Goal: Task Accomplishment & Management: Use online tool/utility

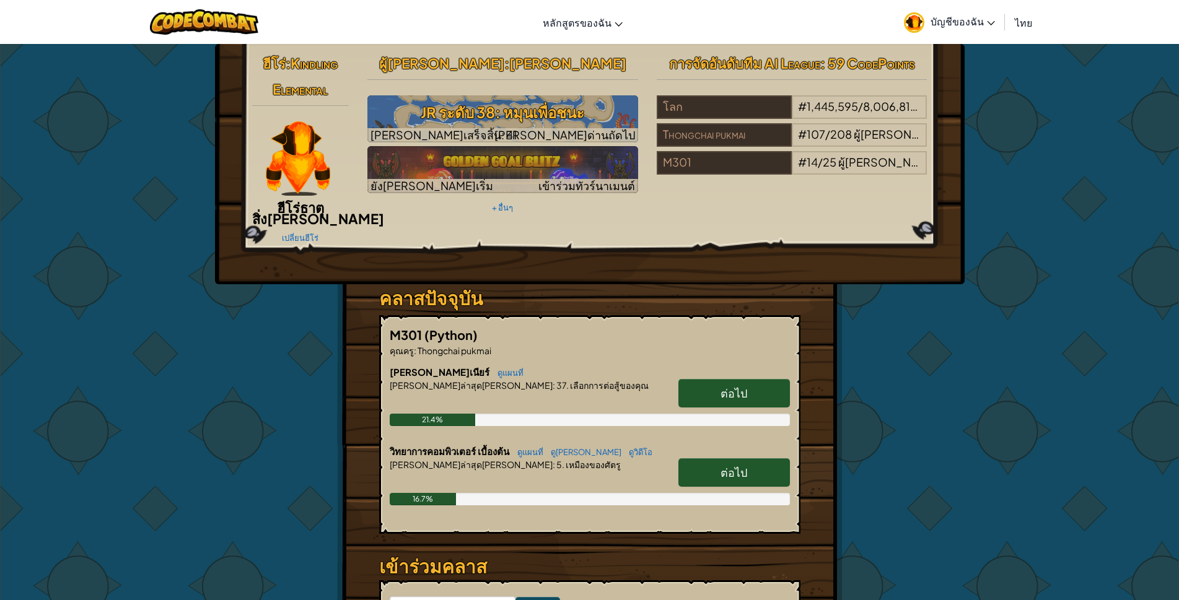
click at [729, 465] on span "ต่อไป" at bounding box center [734, 472] width 27 height 14
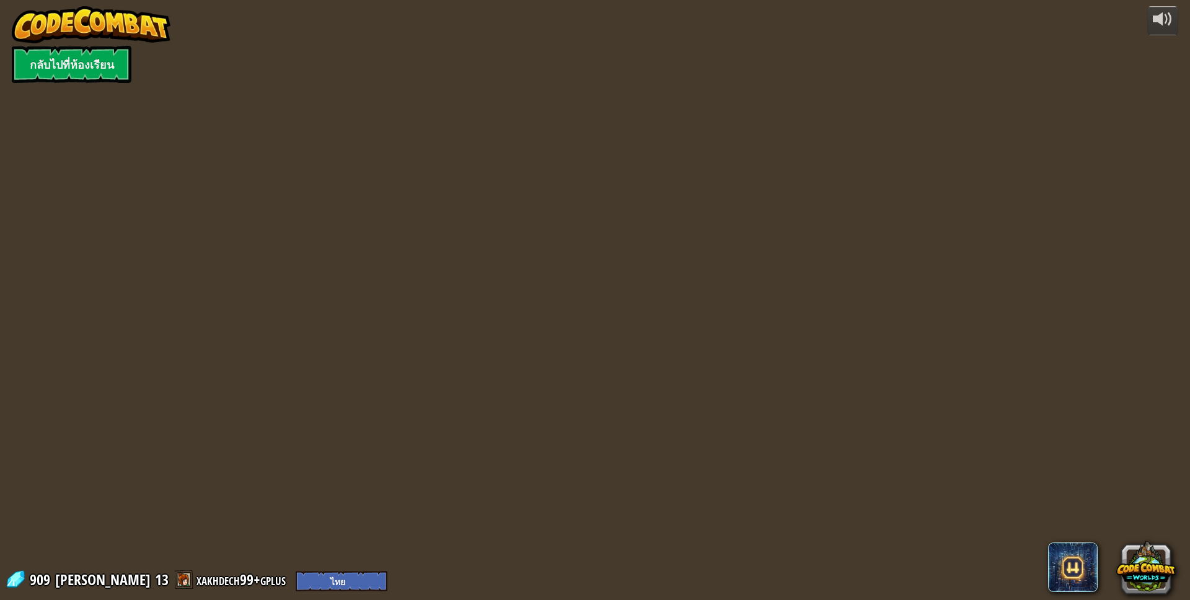
select select "th"
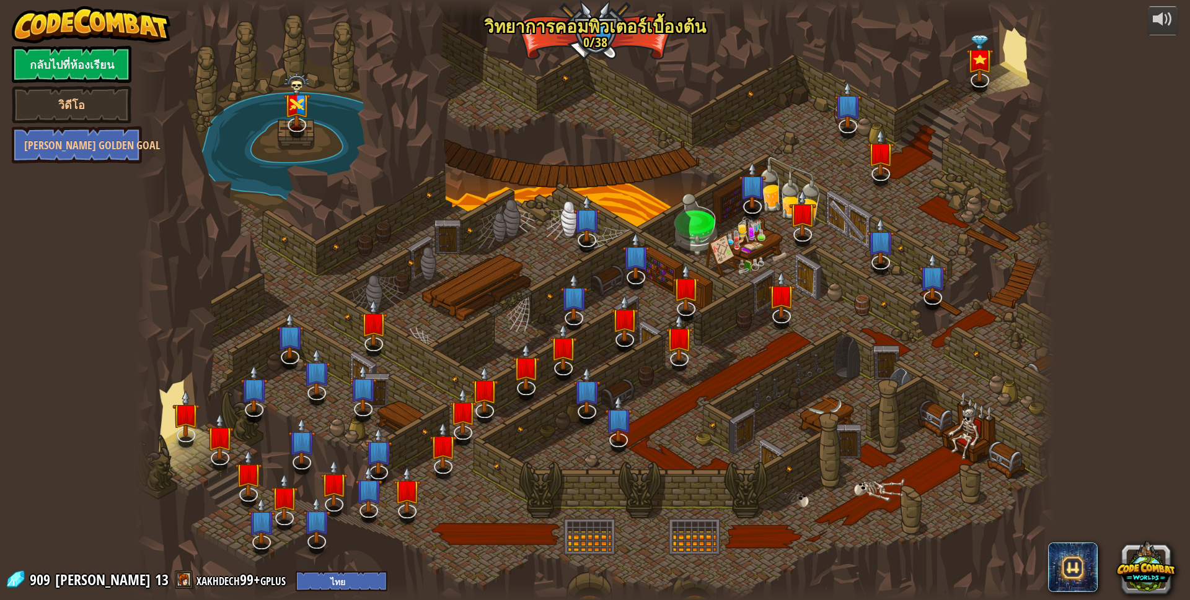
select select "th"
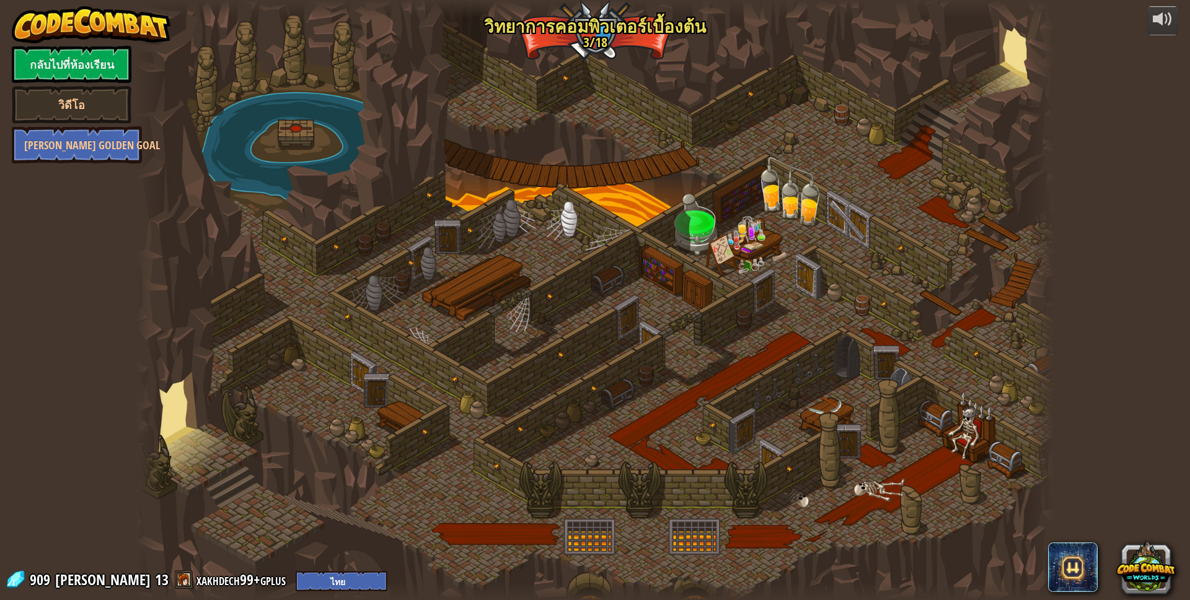
select select "th"
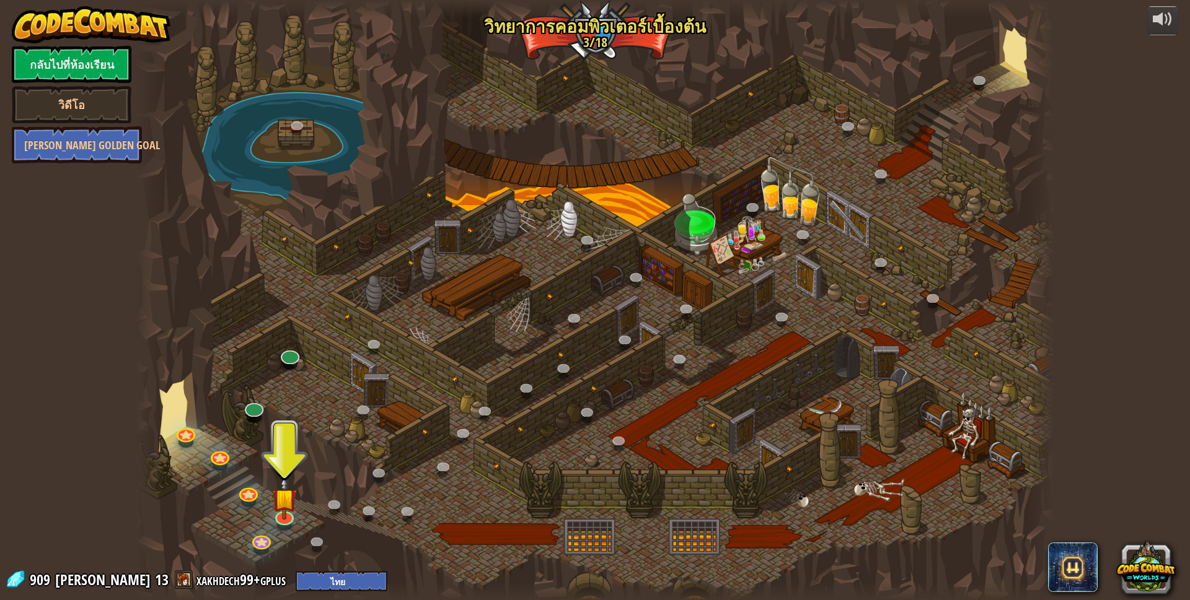
drag, startPoint x: 731, startPoint y: 451, endPoint x: 427, endPoint y: 390, distance: 309.5
click at [422, 393] on div at bounding box center [595, 300] width 919 height 600
click at [284, 515] on img at bounding box center [284, 488] width 25 height 57
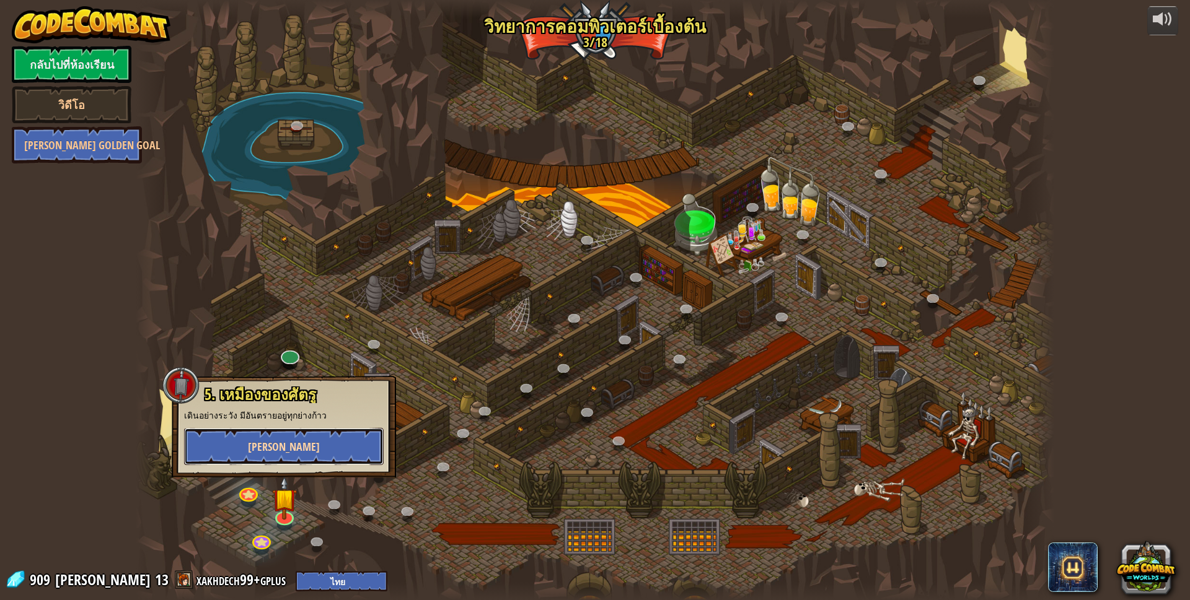
click at [302, 445] on button "[PERSON_NAME]" at bounding box center [284, 446] width 200 height 37
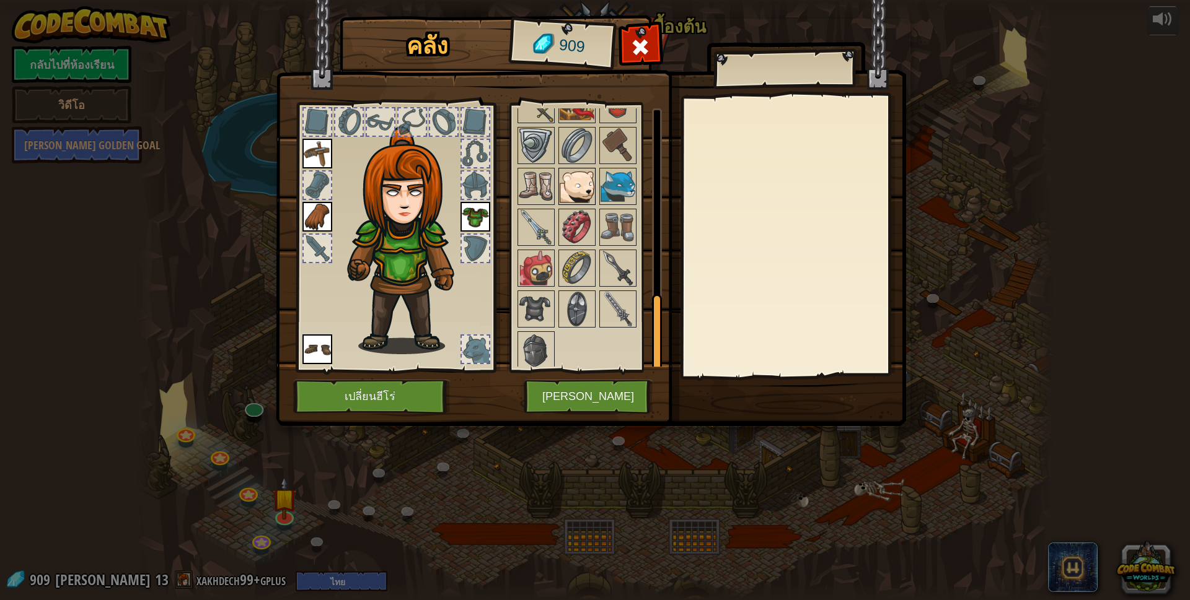
scroll to position [630, 0]
click at [623, 226] on img at bounding box center [617, 223] width 35 height 35
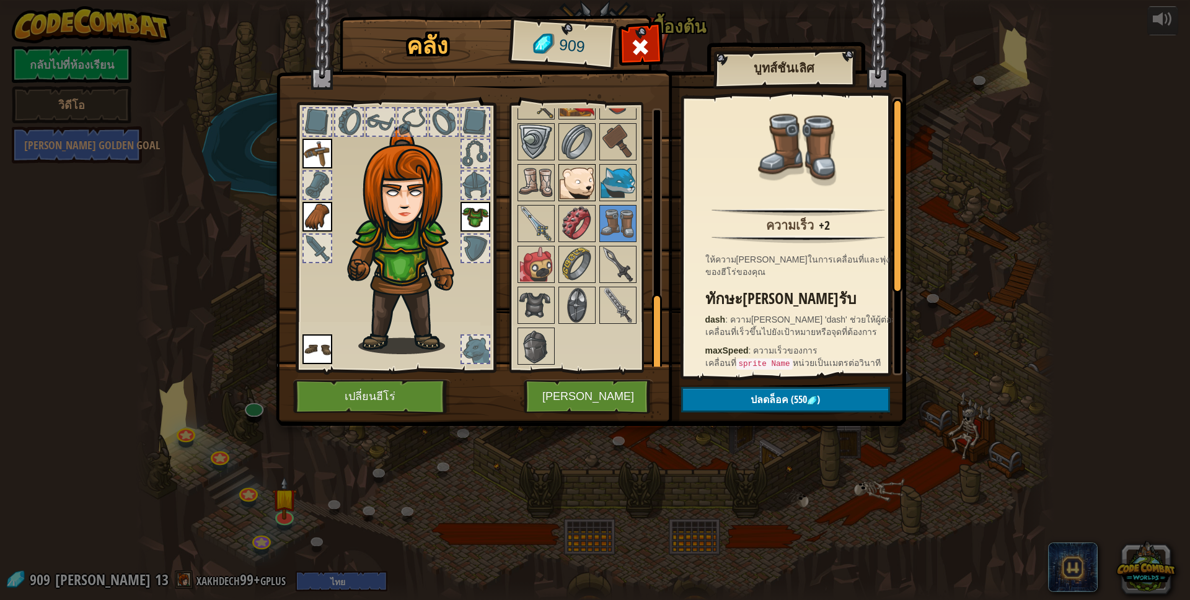
drag, startPoint x: 574, startPoint y: 175, endPoint x: 587, endPoint y: 182, distance: 15.2
click at [574, 175] on img at bounding box center [577, 182] width 35 height 35
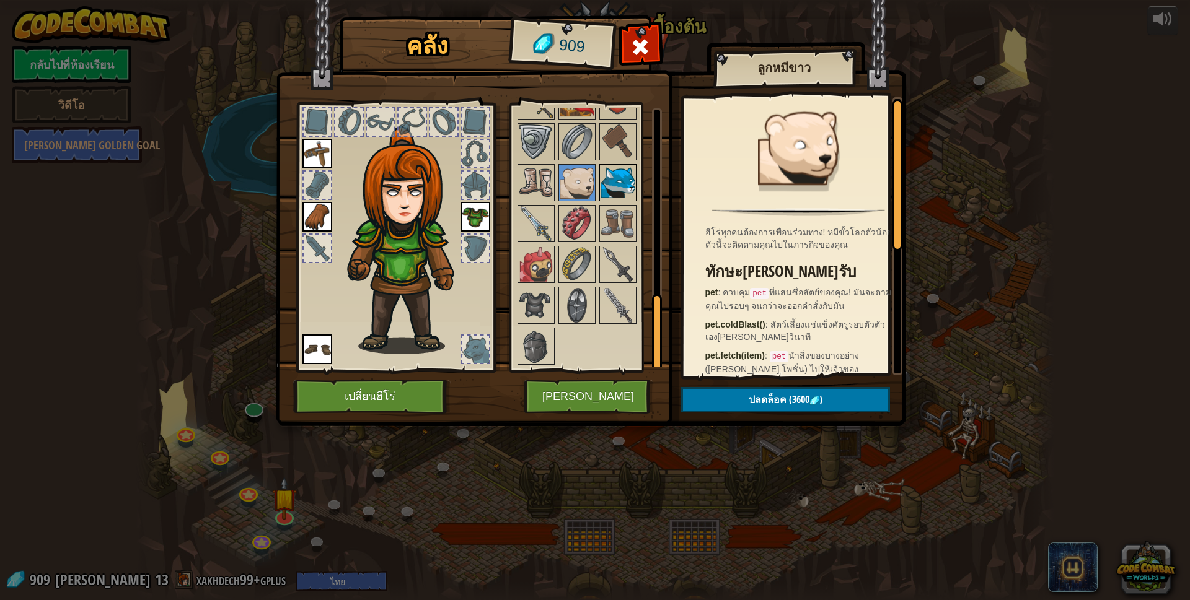
click at [611, 188] on img at bounding box center [617, 182] width 35 height 35
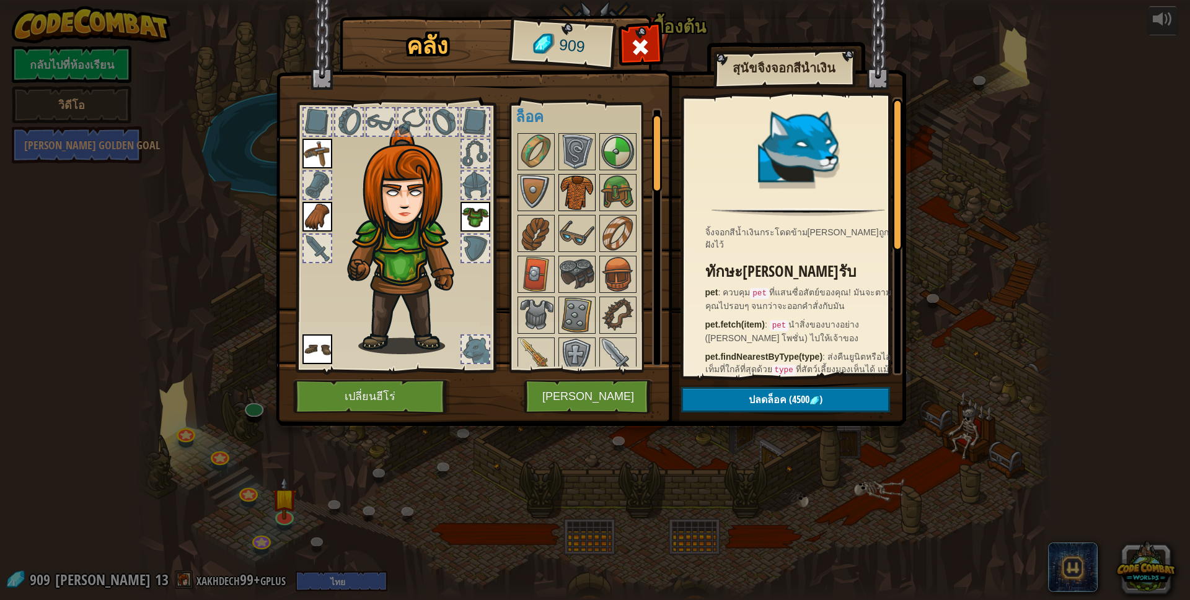
scroll to position [0, 0]
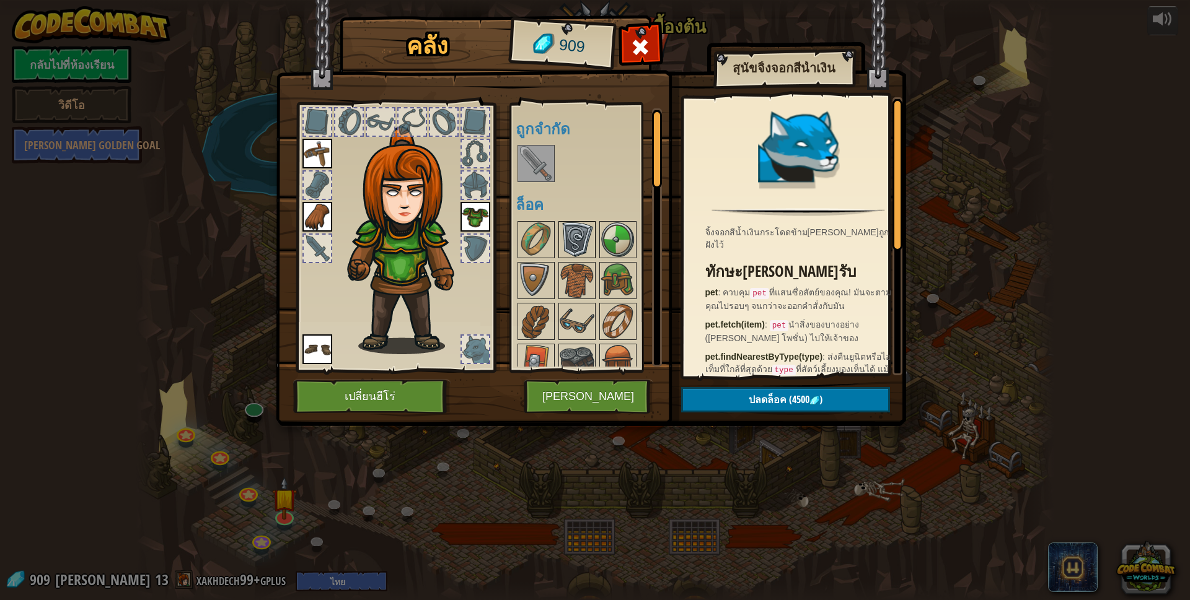
click at [587, 232] on img at bounding box center [577, 239] width 35 height 35
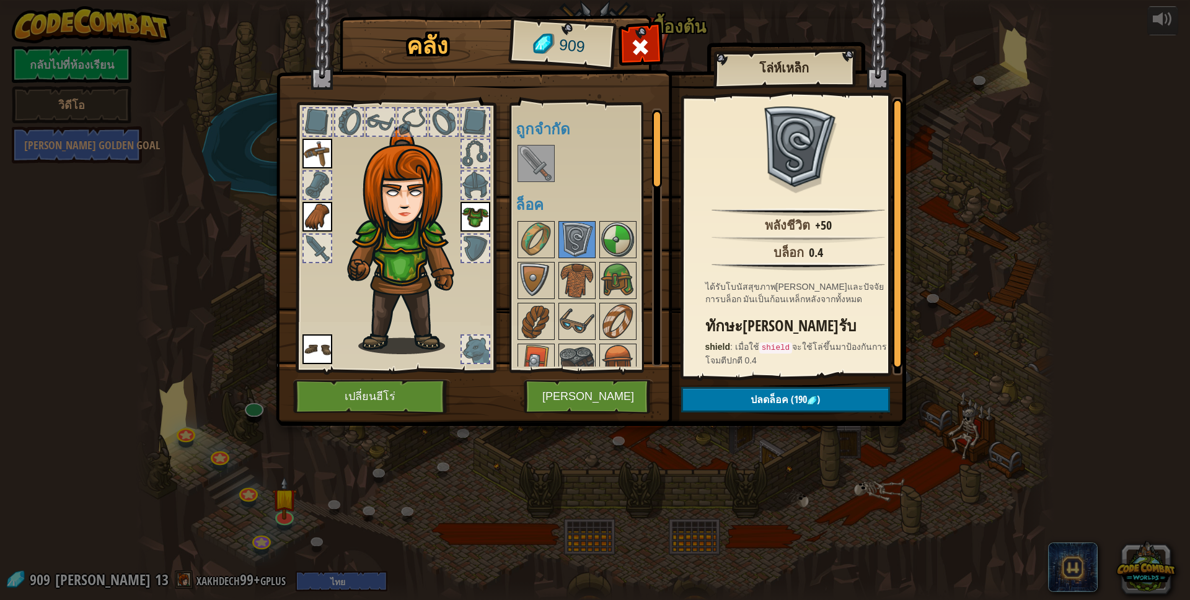
click at [538, 171] on img at bounding box center [536, 163] width 35 height 35
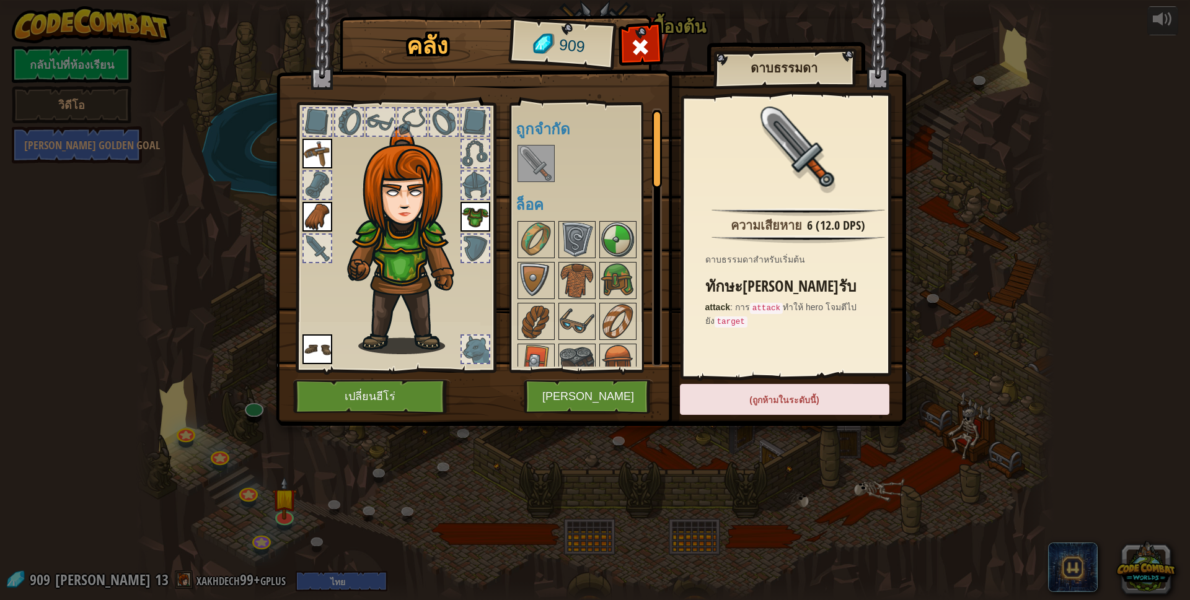
click at [778, 408] on div "(ถูกห้ามในระดับนี้)" at bounding box center [784, 399] width 209 height 31
click at [783, 392] on div "(ถูกห้ามในระดับนี้)" at bounding box center [784, 399] width 209 height 31
click at [788, 366] on div "ความเสียหาย 6 (12.0 DPS) ดาบธรรมดาสำหรับเริ่มต้น ทักษะ[PERSON_NAME]รับ attack :…" at bounding box center [798, 236] width 229 height 278
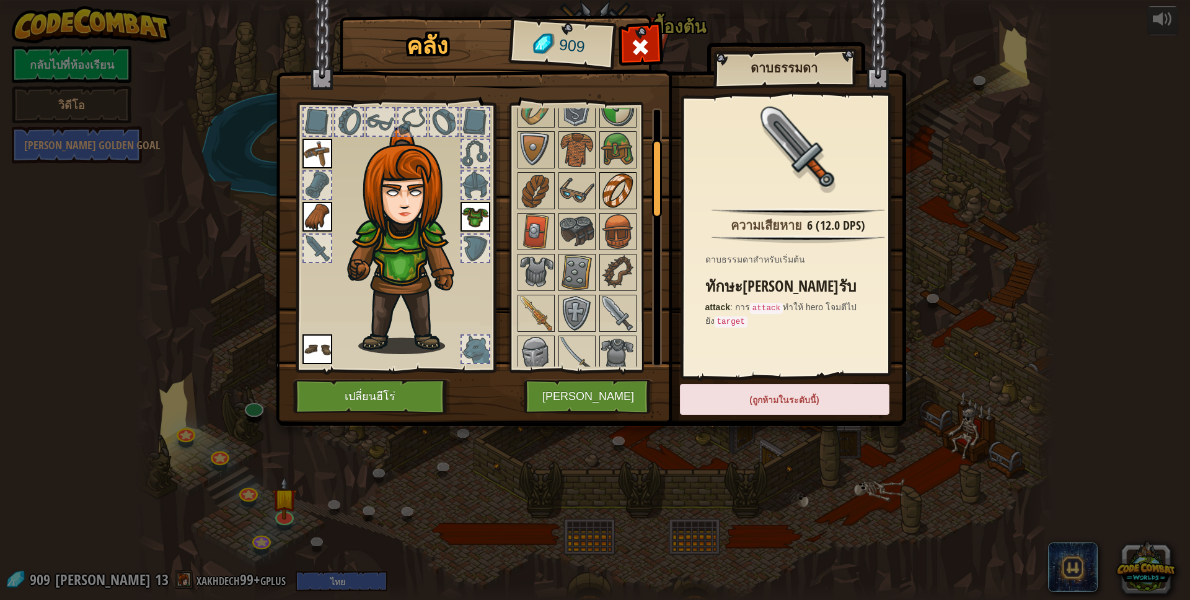
scroll to position [186, 0]
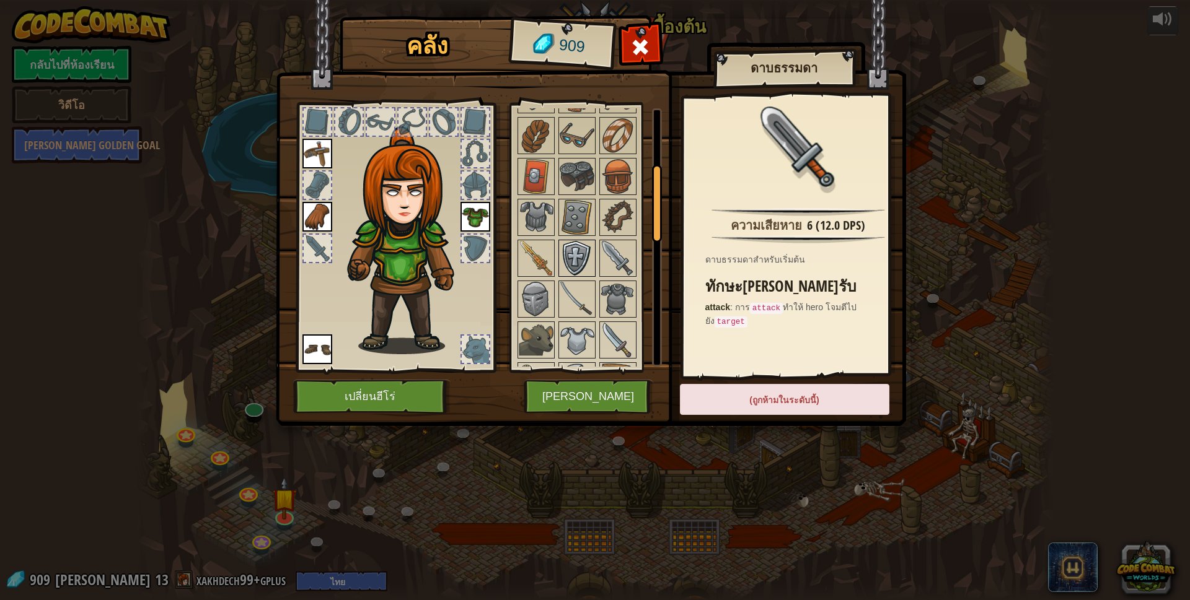
click at [571, 255] on img at bounding box center [577, 258] width 35 height 35
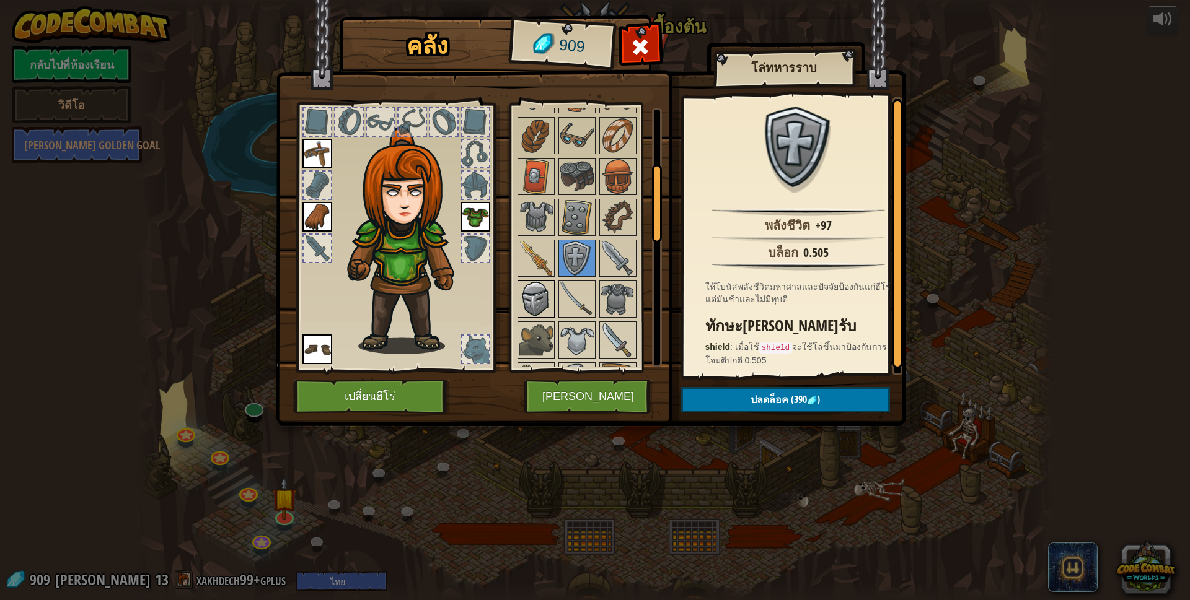
click at [547, 291] on img at bounding box center [536, 299] width 35 height 35
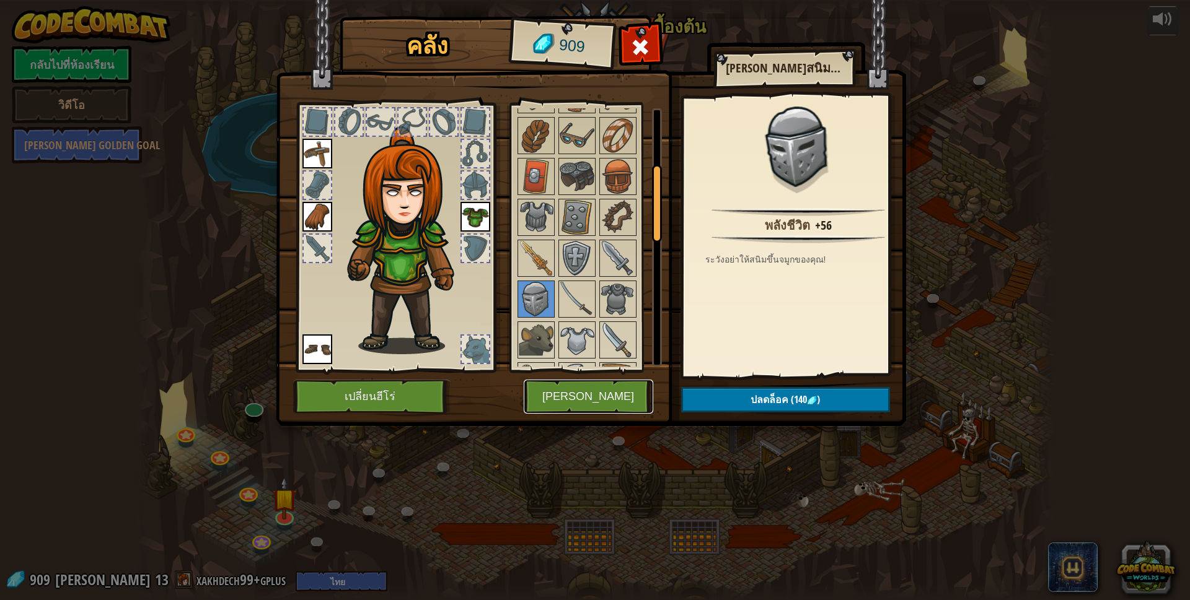
click at [596, 392] on button "[PERSON_NAME]" at bounding box center [589, 397] width 130 height 34
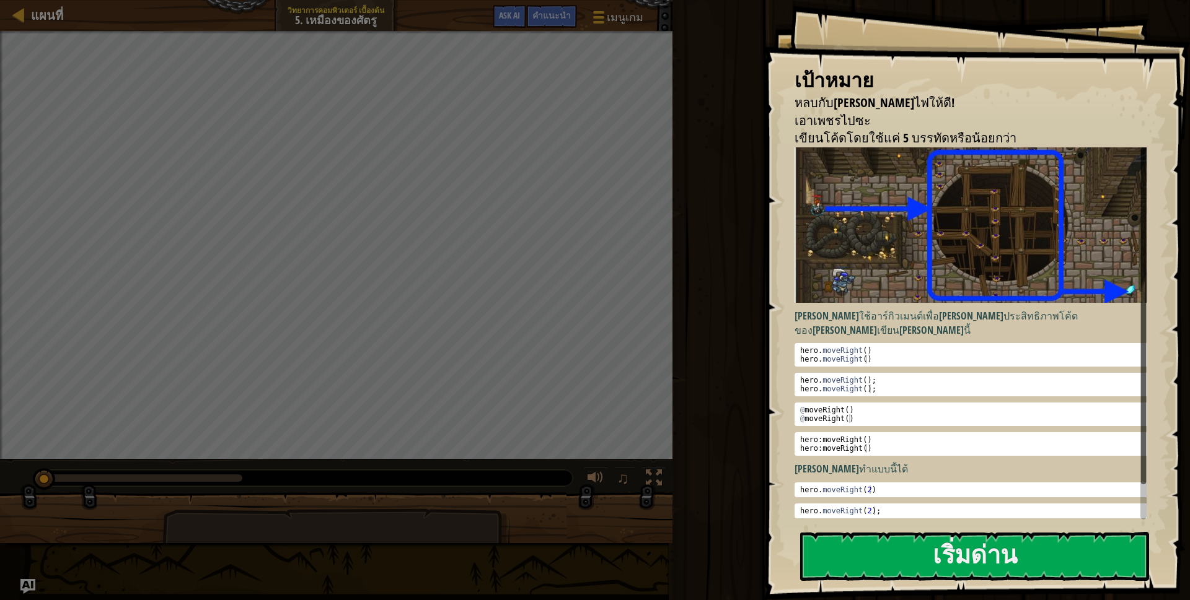
click at [930, 531] on div "เป้าหมาย หลบกับ[PERSON_NAME]ไฟให้ดี! เอาเพชรไปซะ เขียนโค้ดโดยใช้แค่ 5 บรรทัดหรื…" at bounding box center [976, 300] width 426 height 600
click at [946, 539] on button "เริ่มด่าน" at bounding box center [974, 556] width 349 height 49
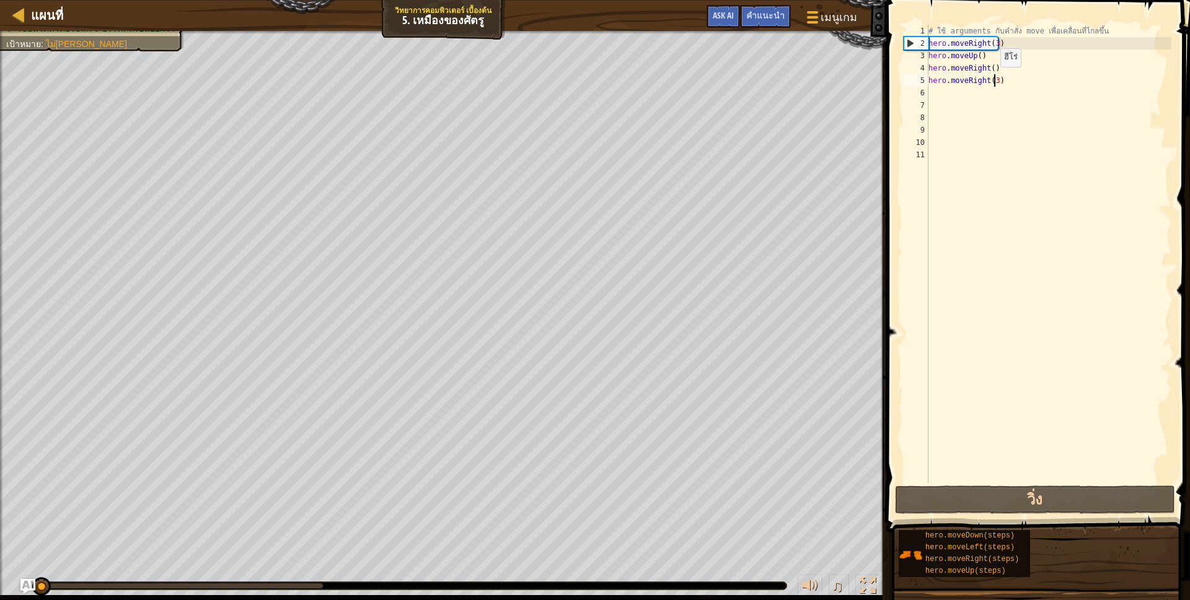
click at [994, 79] on div "# ใช้ arguments กับคำสั่ง move เพื่อเคลื่อนที่ไกลขึ้น hero . moveRight ( 3 ) he…" at bounding box center [1048, 266] width 245 height 483
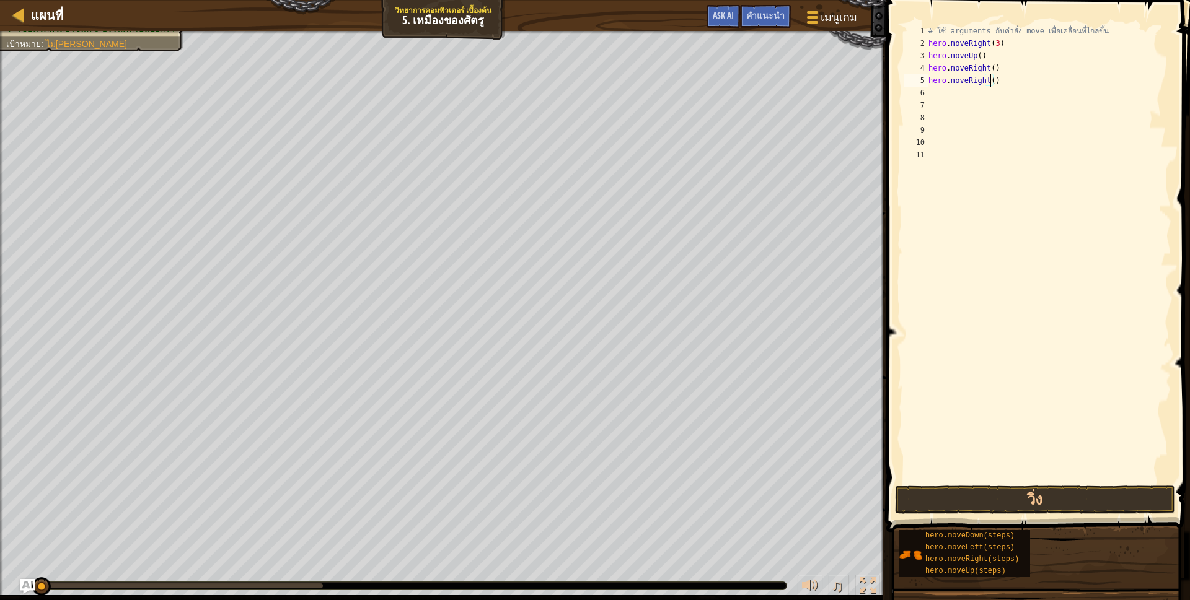
scroll to position [2, 55]
type textarea "hero.moveRight()"
click at [961, 148] on div "# ใช้ arguments กับคำสั่ง move เพื่อเคลื่อนที่ไกลขึ้น hero . moveRight ( 3 ) he…" at bounding box center [1048, 266] width 245 height 483
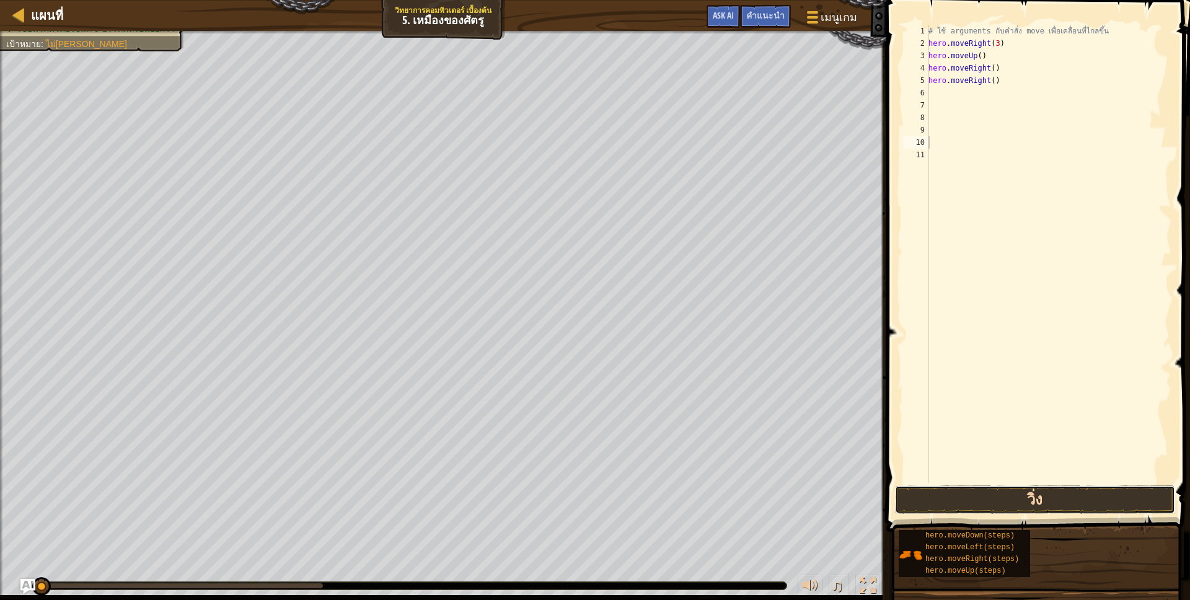
drag, startPoint x: 1007, startPoint y: 503, endPoint x: 1007, endPoint y: 496, distance: 7.4
click at [1007, 501] on button "วิ่ง" at bounding box center [1035, 500] width 280 height 29
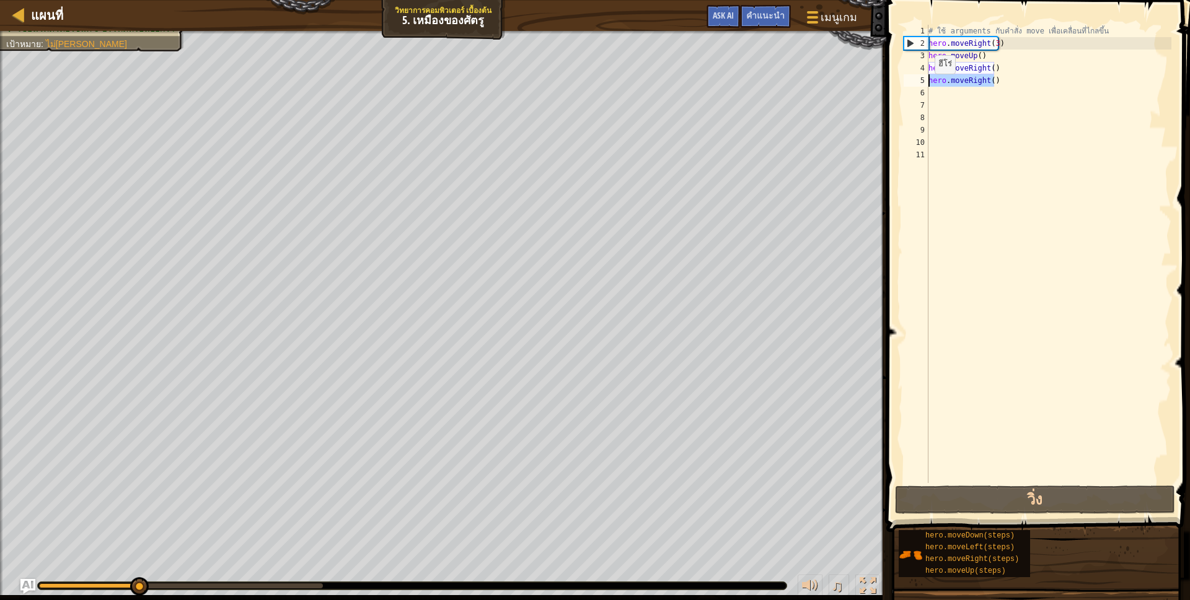
drag, startPoint x: 1003, startPoint y: 81, endPoint x: 928, endPoint y: 86, distance: 74.5
click at [928, 86] on div "# ใช้ arguments กับคำสั่ง move เพื่อเคลื่อนที่ไกลขึ้น hero . moveRight ( 3 ) he…" at bounding box center [1048, 266] width 245 height 483
type textarea "hero.moveRight()"
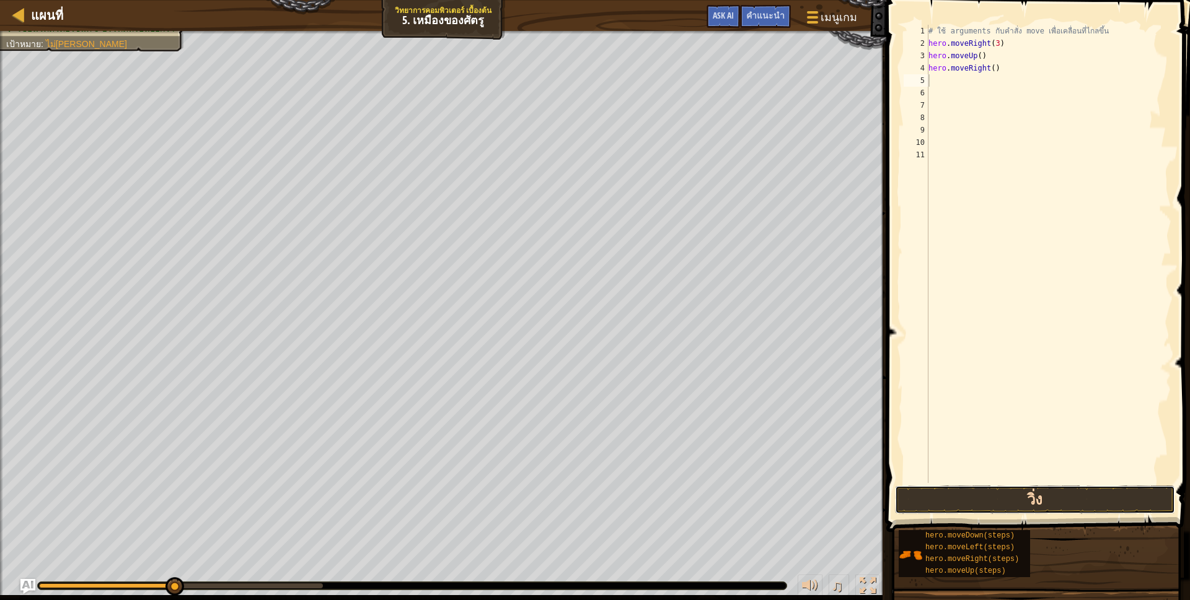
drag, startPoint x: 974, startPoint y: 513, endPoint x: 974, endPoint y: 505, distance: 8.1
click at [974, 505] on button "วิ่ง" at bounding box center [1035, 500] width 280 height 29
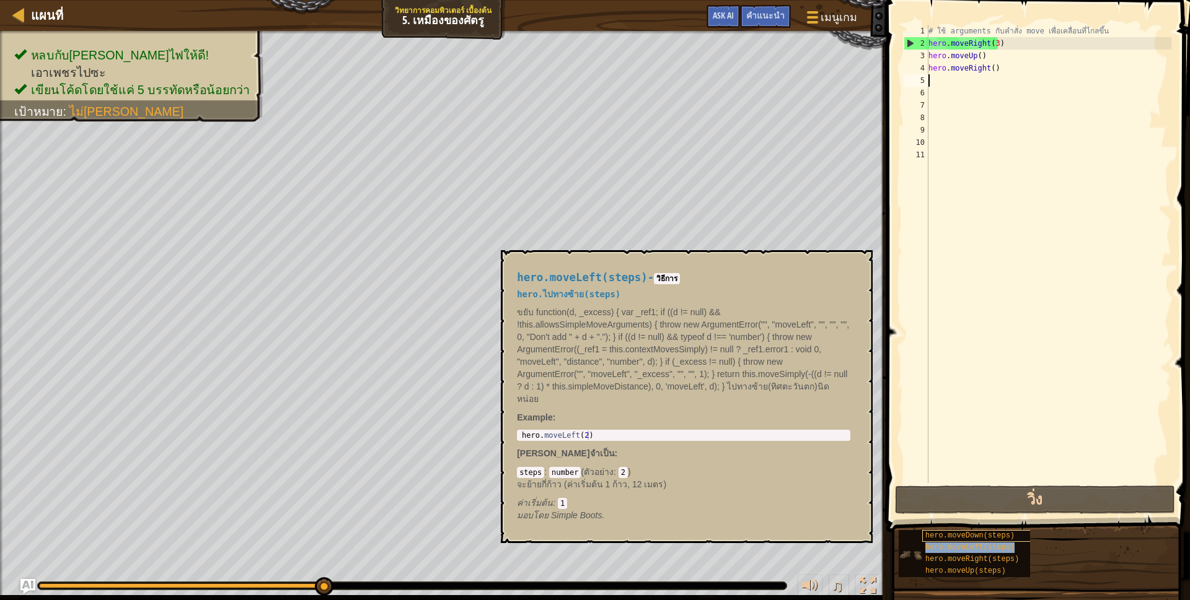
drag, startPoint x: 977, startPoint y: 551, endPoint x: 982, endPoint y: 542, distance: 10.3
click at [977, 550] on span "hero.moveLeft(steps)" at bounding box center [969, 547] width 89 height 9
click at [956, 86] on div "# ใช้ arguments กับคำสั่ง move เพื่อเคลื่อนที่ไกลขึ้น hero . moveRight ( 3 ) he…" at bounding box center [1048, 266] width 245 height 483
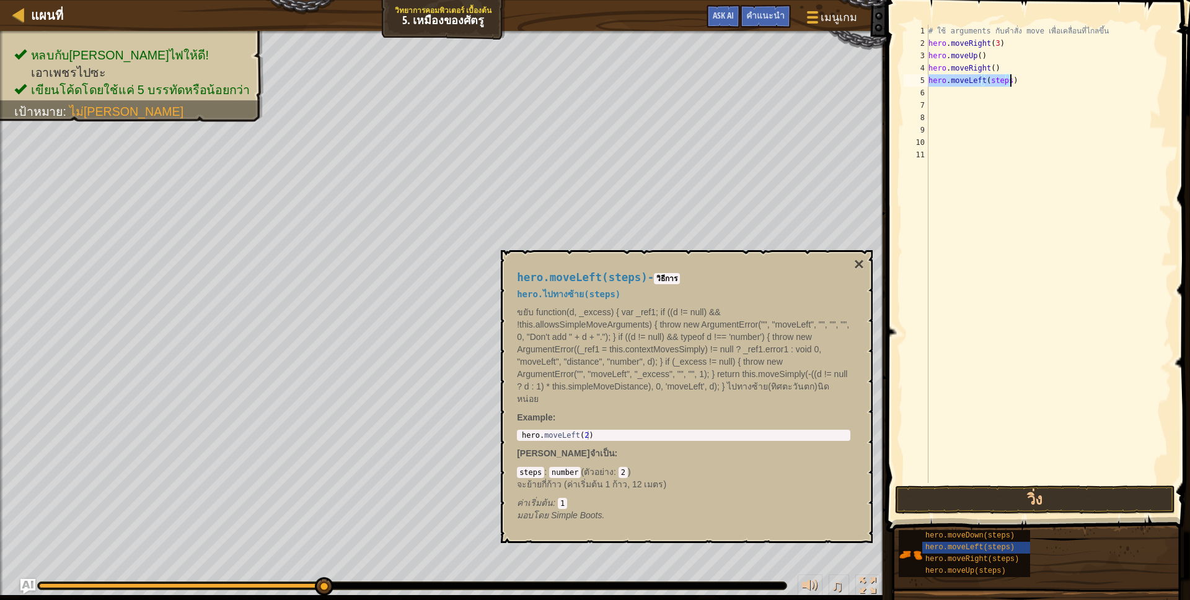
click at [1008, 85] on div "# ใช้ arguments กับคำสั่ง move เพื่อเคลื่อนที่ไกลขึ้น hero . moveRight ( 3 ) he…" at bounding box center [1048, 254] width 245 height 459
drag, startPoint x: 1006, startPoint y: 83, endPoint x: 985, endPoint y: 82, distance: 20.5
click at [985, 82] on div "# ใช้ arguments กับคำสั่ง move เพื่อเคลื่อนที่ไกลขึ้น hero . moveRight ( 3 ) he…" at bounding box center [1048, 266] width 245 height 483
type textarea "hero.moveLeft()"
click at [863, 268] on button "×" at bounding box center [859, 264] width 10 height 17
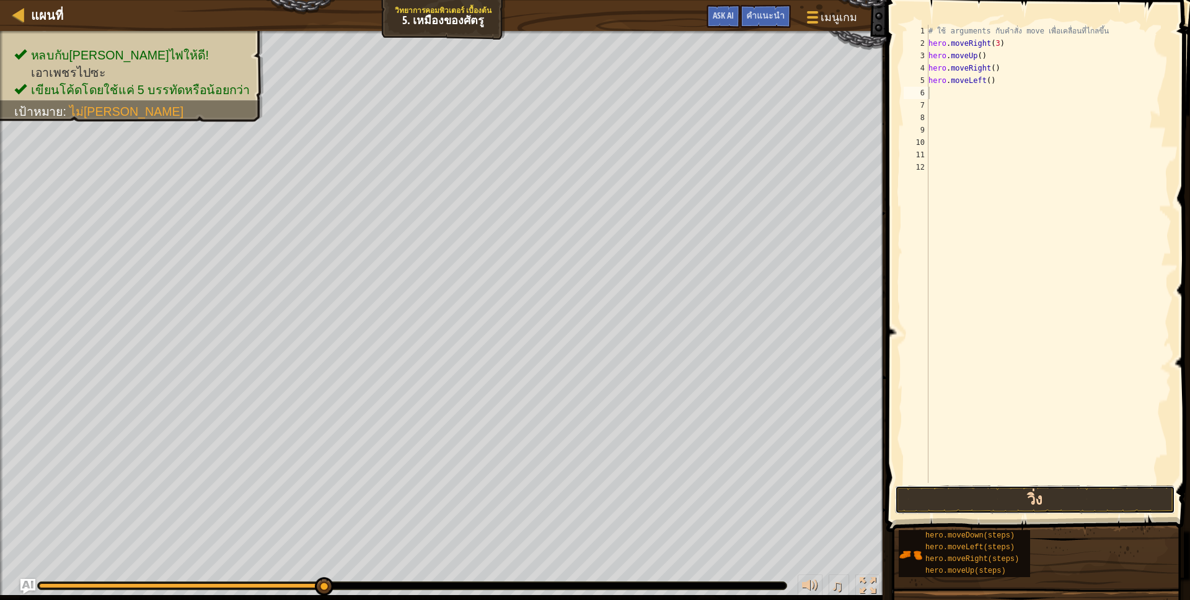
click at [998, 503] on button "วิ่ง" at bounding box center [1035, 500] width 280 height 29
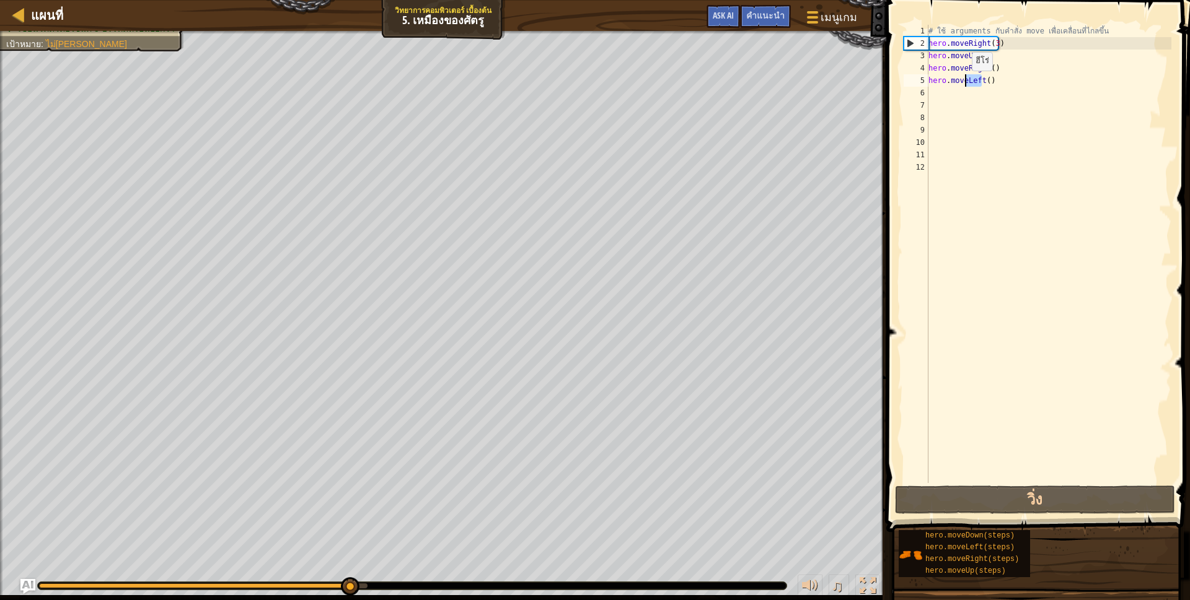
drag, startPoint x: 980, startPoint y: 82, endPoint x: 965, endPoint y: 83, distance: 14.3
click at [965, 83] on div "# ใช้ arguments กับคำสั่ง move เพื่อเคลื่อนที่ไกลขึ้น hero . moveRight ( 3 ) he…" at bounding box center [1048, 266] width 245 height 483
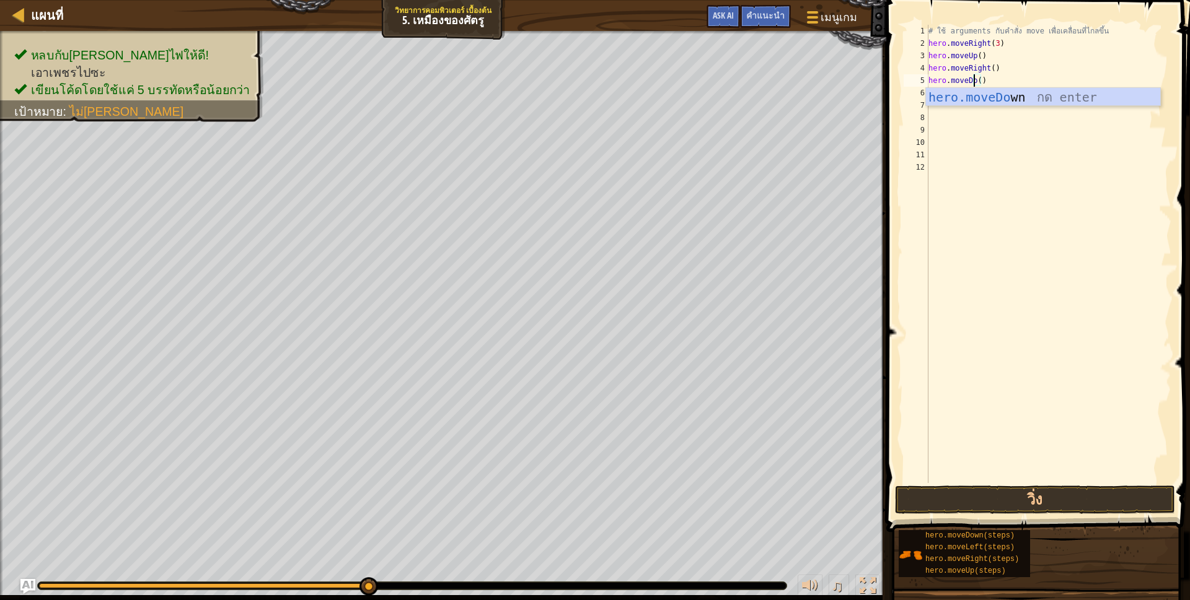
scroll to position [2, 41]
click at [987, 99] on div "hero.moveDow n กด enter" at bounding box center [1043, 116] width 234 height 56
click at [1104, 504] on button "วิ่ง" at bounding box center [1035, 500] width 280 height 29
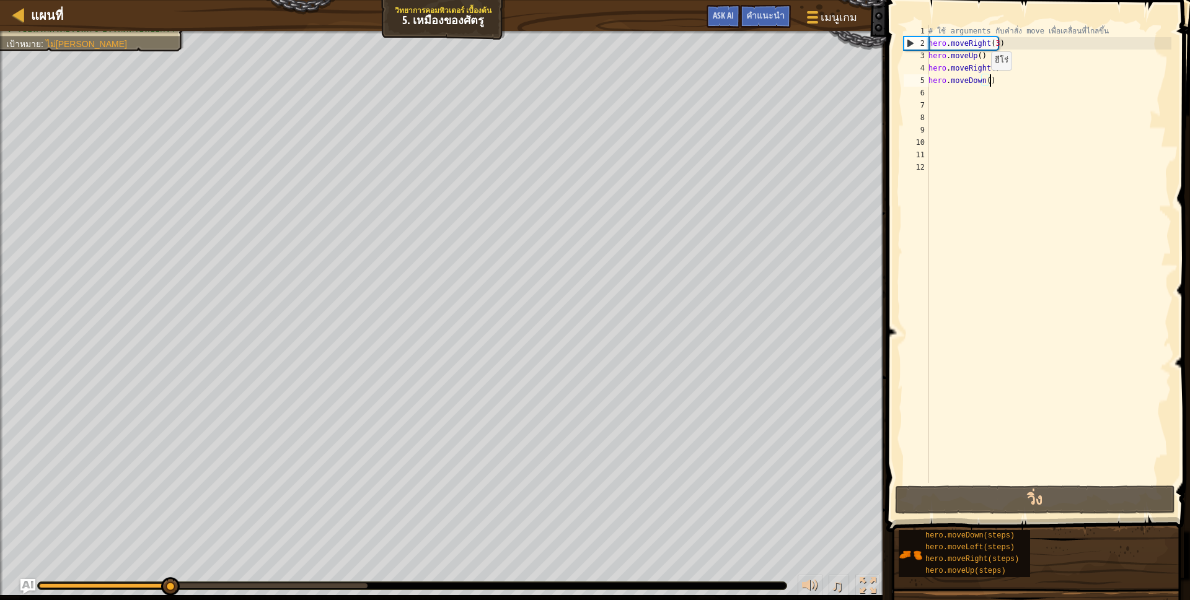
click at [985, 82] on div "# ใช้ arguments กับคำสั่ง move เพื่อเคลื่อนที่ไกลขึ้น hero . moveRight ( 3 ) he…" at bounding box center [1048, 266] width 245 height 483
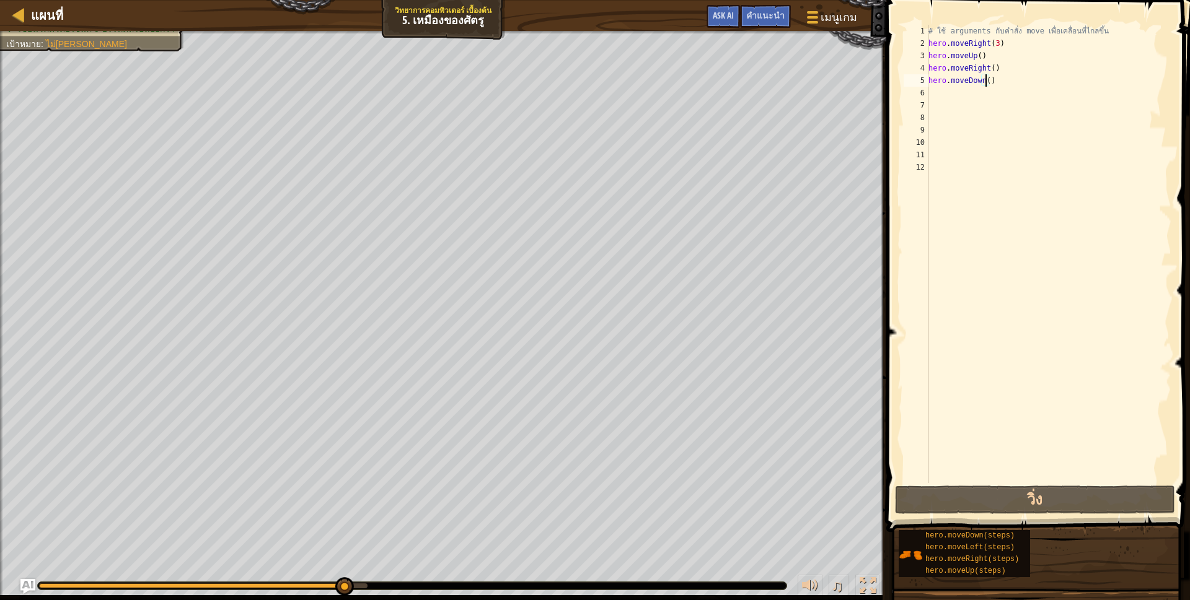
scroll to position [2, 51]
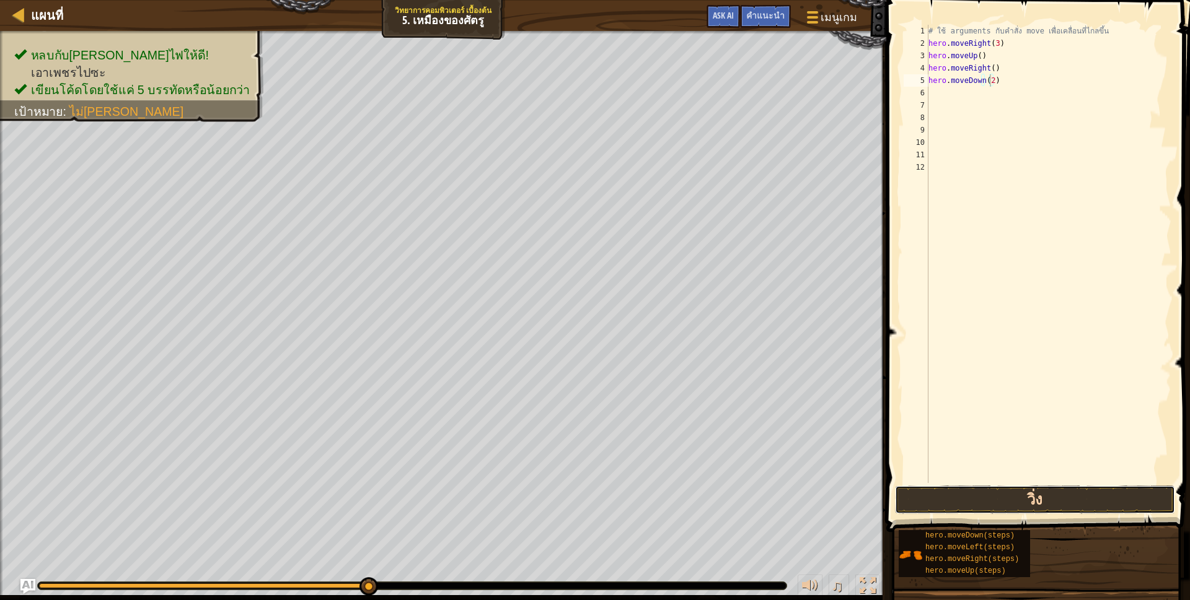
click at [1034, 498] on button "วิ่ง" at bounding box center [1035, 500] width 280 height 29
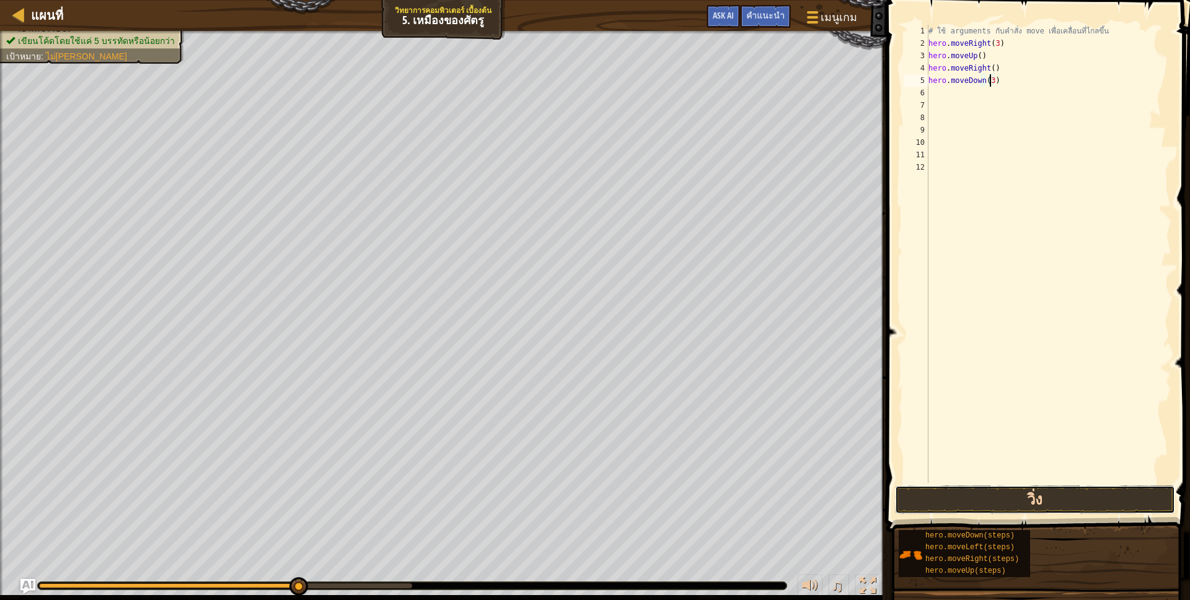
click at [1049, 500] on button "วิ่ง" at bounding box center [1035, 500] width 280 height 29
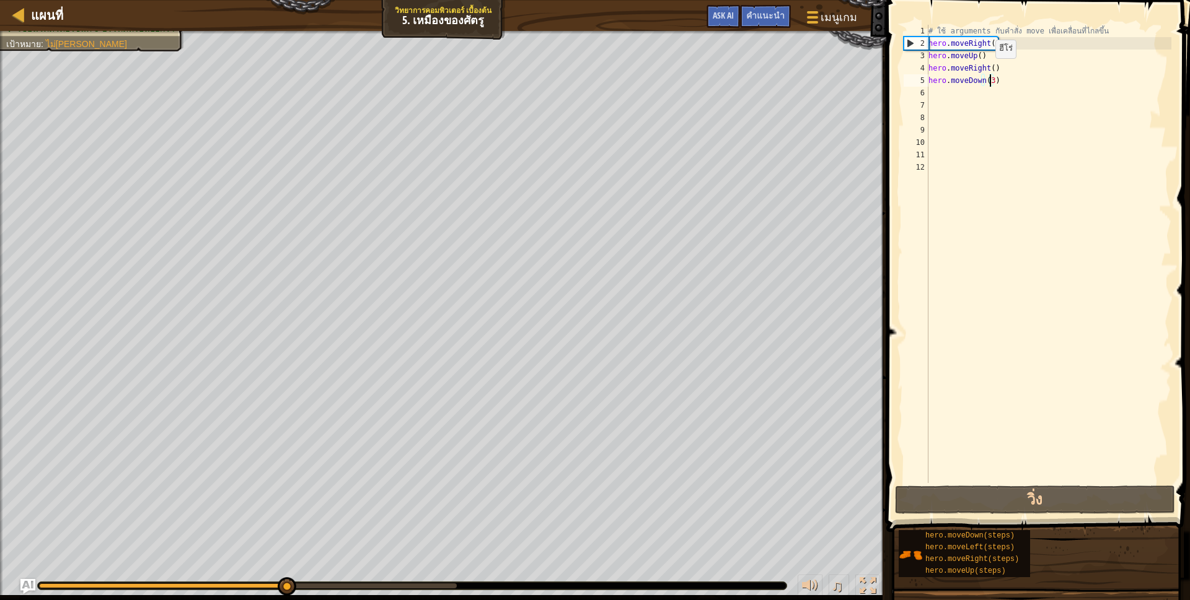
click at [989, 71] on div "# ใช้ arguments กับคำสั่ง move เพื่อเคลื่อนที่ไกลขึ้น hero . moveRight ( 3 ) he…" at bounding box center [1048, 266] width 245 height 483
type textarea "hero.moveRight()"
click at [948, 99] on div "# ใช้ arguments กับคำสั่ง move เพื่อเคลื่อนที่ไกลขึ้น hero . moveRight ( 3 ) he…" at bounding box center [1048, 266] width 245 height 483
type textarea "h"
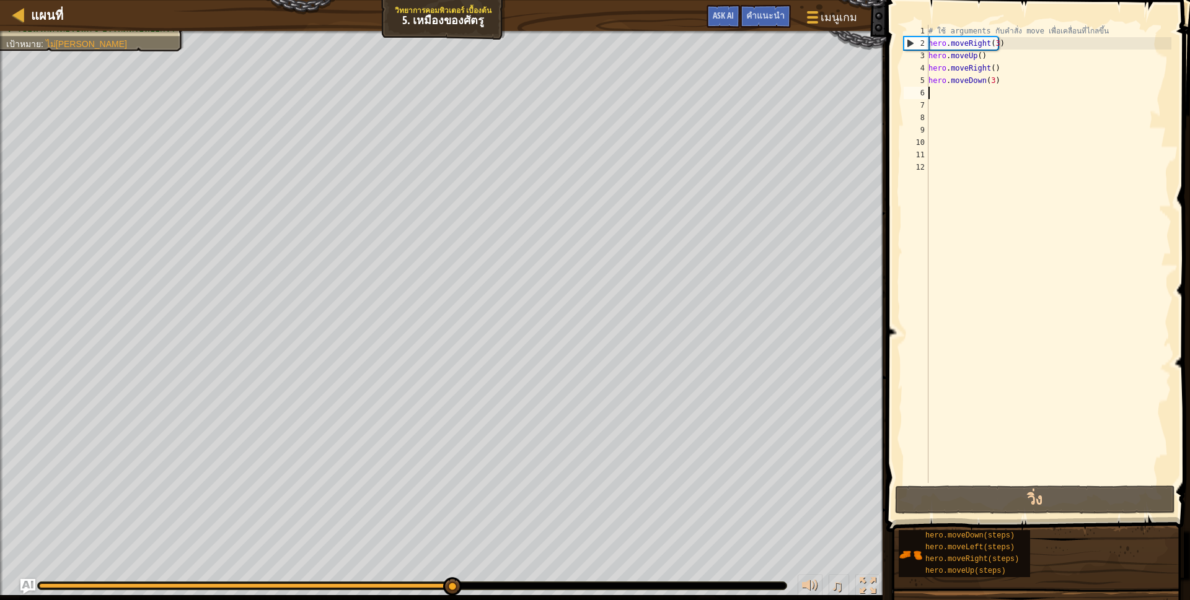
scroll to position [2, 3]
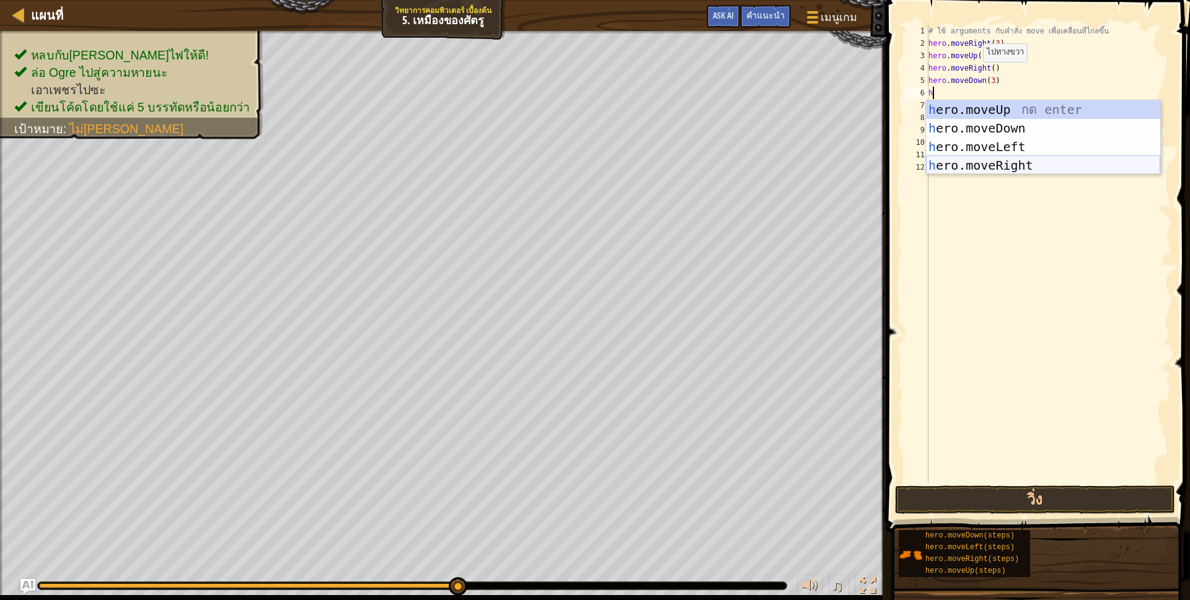
click at [1029, 166] on div "h ero.moveUp กด enter h ero.moveDown กด enter h ero.moveLeft กด enter h ero.mov…" at bounding box center [1043, 156] width 234 height 112
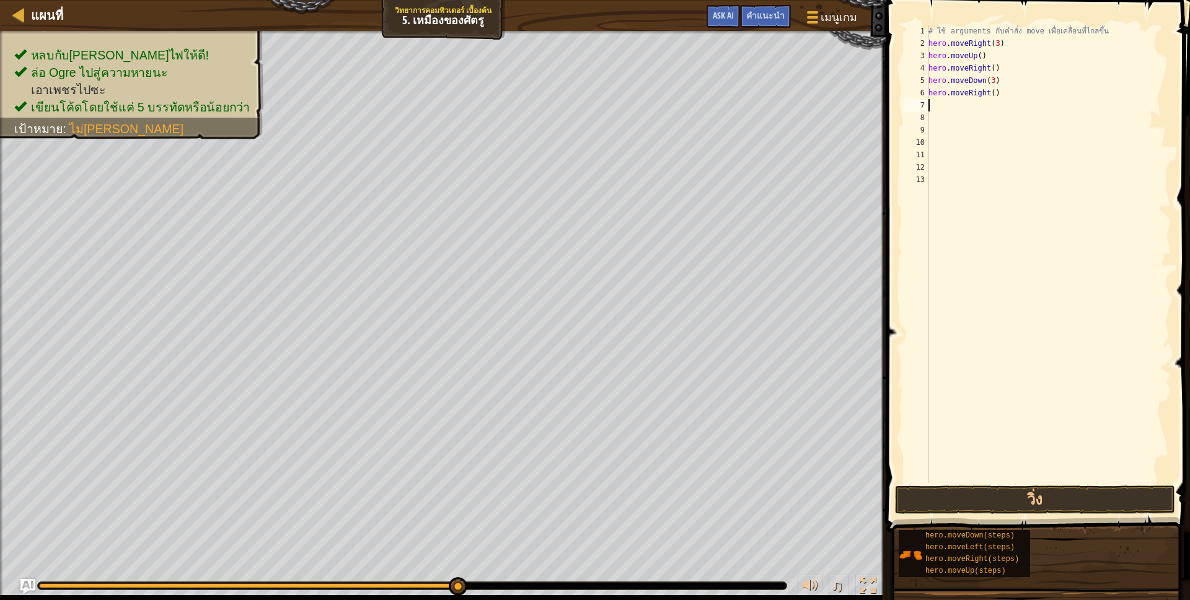
scroll to position [2, 0]
click at [990, 97] on div "# ใช้ arguments กับคำสั่ง move เพื่อเคลื่อนที่ไกลขึ้น hero . moveRight ( 3 ) he…" at bounding box center [1048, 266] width 245 height 483
drag, startPoint x: 988, startPoint y: 94, endPoint x: 1002, endPoint y: 91, distance: 14.5
click at [1000, 94] on div "# ใช้ arguments กับคำสั่ง move เพื่อเคลื่อนที่ไกลขึ้น hero . moveRight ( 3 ) he…" at bounding box center [1048, 266] width 245 height 483
click at [998, 87] on div "# ใช้ arguments กับคำสั่ง move เพื่อเคลื่อนที่ไกลขึ้น hero . moveRight ( 3 ) he…" at bounding box center [1048, 266] width 245 height 483
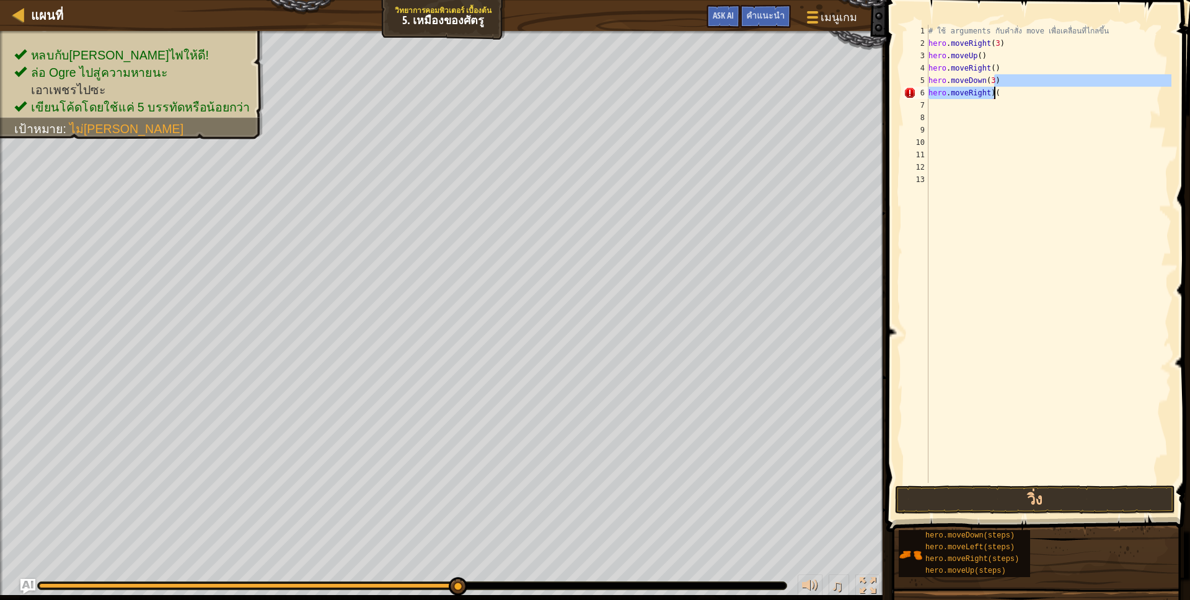
click at [998, 94] on div "# ใช้ arguments กับคำสั่ง move เพื่อเคลื่อนที่ไกลขึ้น hero . moveRight ( 3 ) he…" at bounding box center [1048, 254] width 245 height 459
type textarea "hero.moveRight)("
drag, startPoint x: 998, startPoint y: 94, endPoint x: 931, endPoint y: 94, distance: 66.9
click at [931, 94] on div "# ใช้ arguments กับคำสั่ง move เพื่อเคลื่อนที่ไกลขึ้น hero . moveRight ( 3 ) he…" at bounding box center [1048, 266] width 245 height 483
type textarea "h"
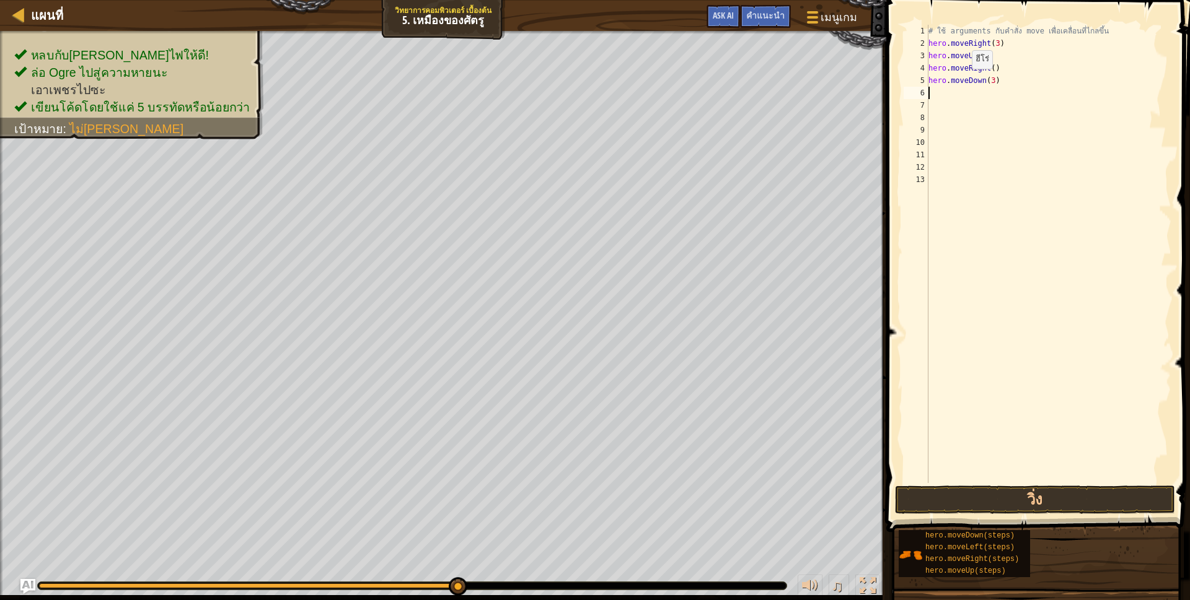
scroll to position [2, 3]
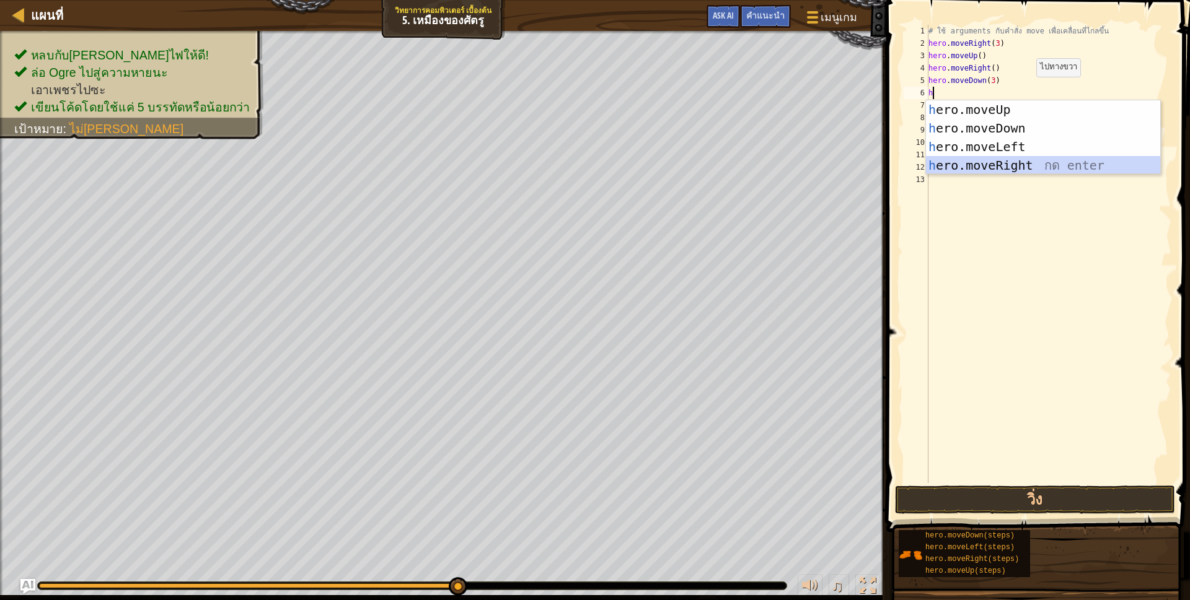
click at [1007, 162] on div "h ero.moveUp กด enter h ero.moveDown กด enter h ero.moveLeft กด enter h ero.mov…" at bounding box center [1043, 156] width 234 height 112
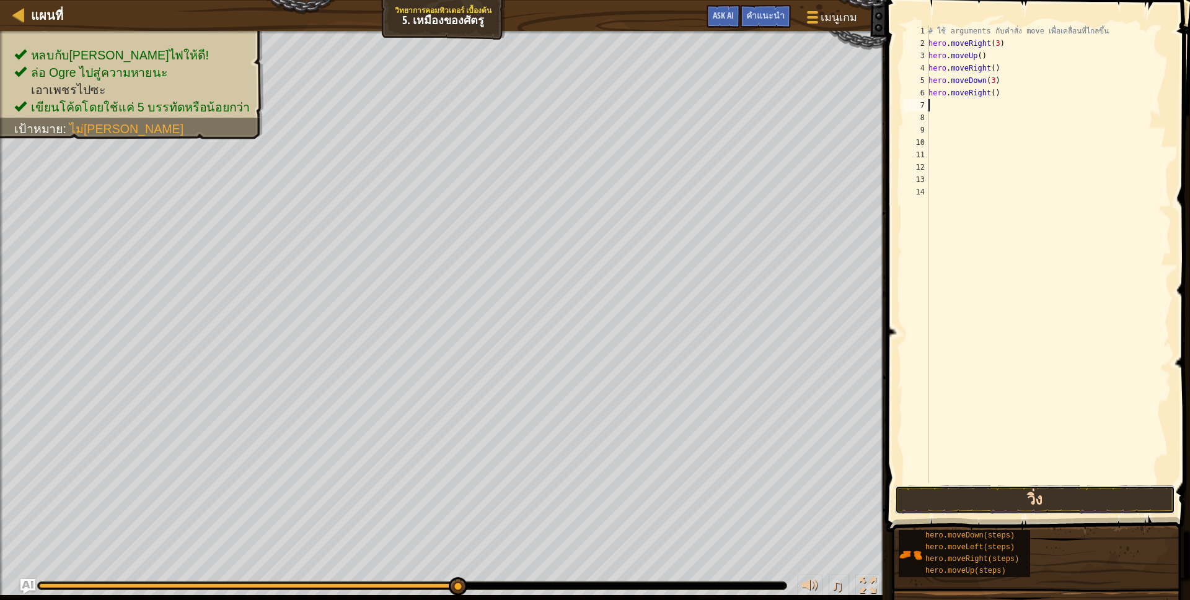
click at [1027, 500] on button "วิ่ง" at bounding box center [1035, 500] width 280 height 29
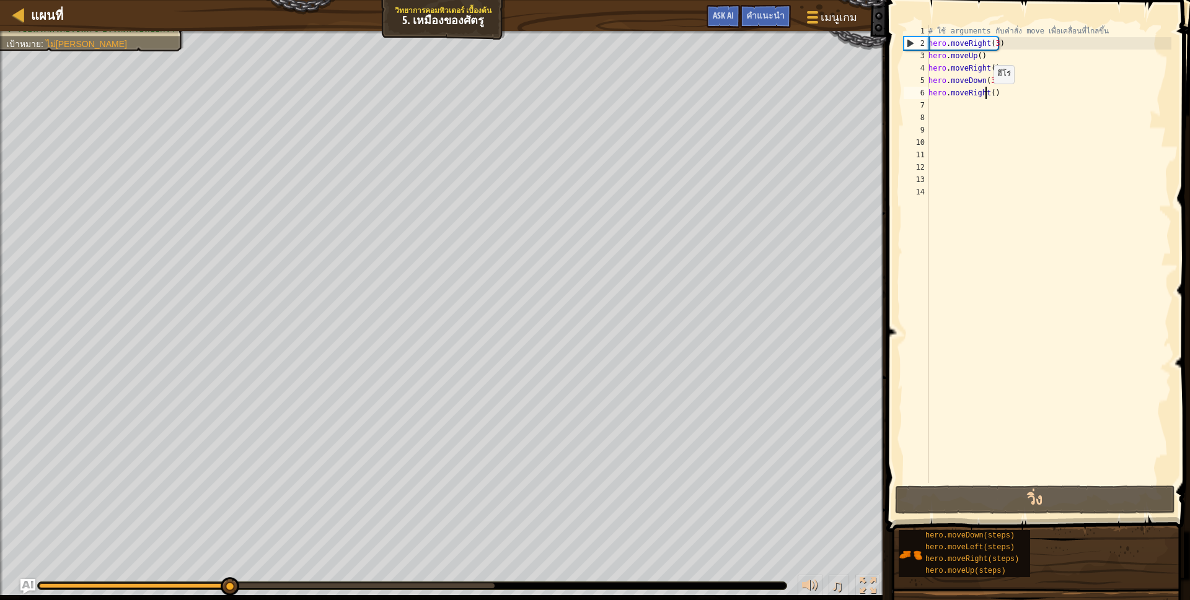
click at [987, 96] on div "# ใช้ arguments กับคำสั่ง move เพื่อเคลื่อนที่ไกลขึ้น hero . moveRight ( 3 ) he…" at bounding box center [1048, 266] width 245 height 483
type textarea "hero.moveRight()"
click at [990, 100] on div "# ใช้ arguments กับคำสั่ง move เพื่อเคลื่อนที่ไกลขึ้น hero . moveRight ( 3 ) he…" at bounding box center [1048, 266] width 245 height 483
click at [988, 94] on div "# ใช้ arguments กับคำสั่ง move เพื่อเคลื่อนที่ไกลขึ้น hero . moveRight ( 3 ) he…" at bounding box center [1048, 266] width 245 height 483
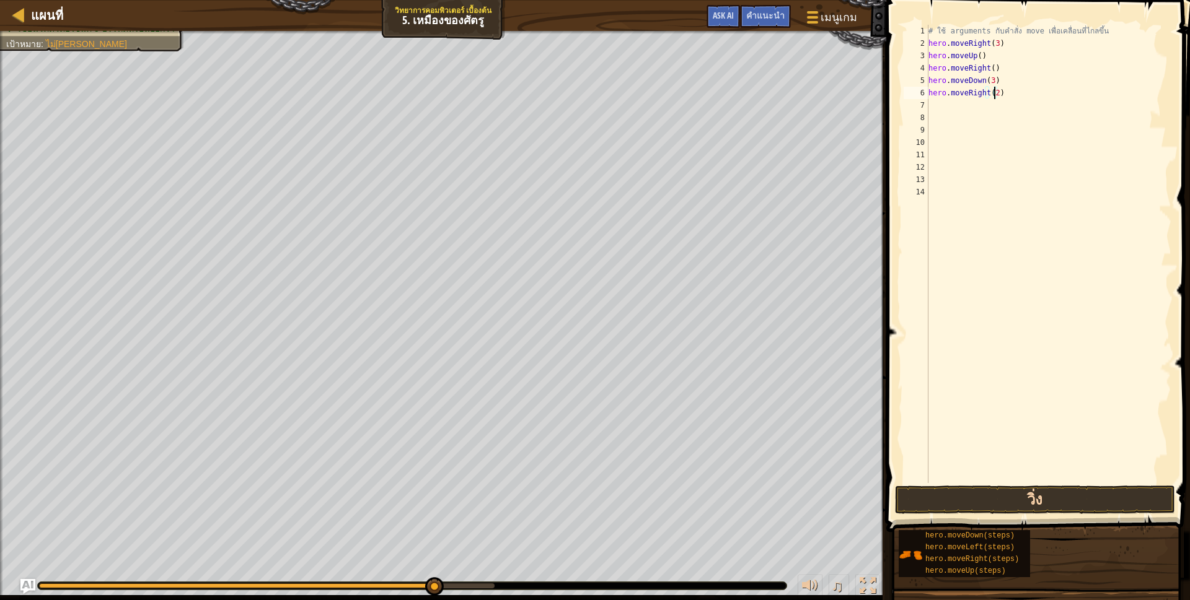
type textarea "hero.moveRight(2)"
click at [1013, 491] on button "วิ่ง" at bounding box center [1035, 500] width 280 height 29
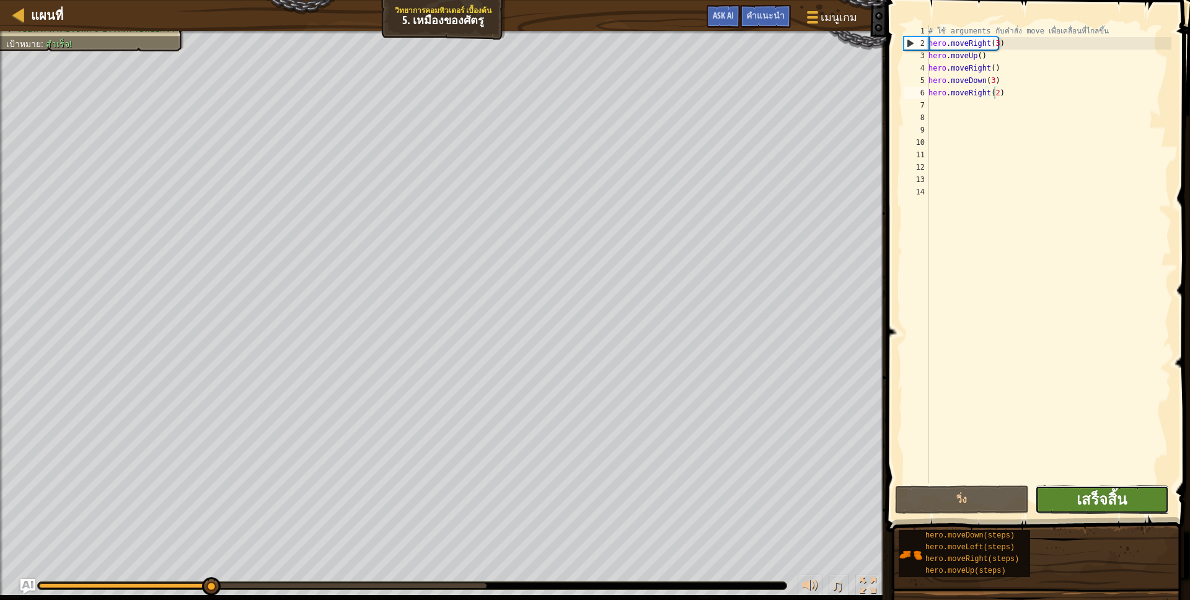
click at [1115, 501] on span "เสร็จสิ้น" at bounding box center [1101, 500] width 50 height 20
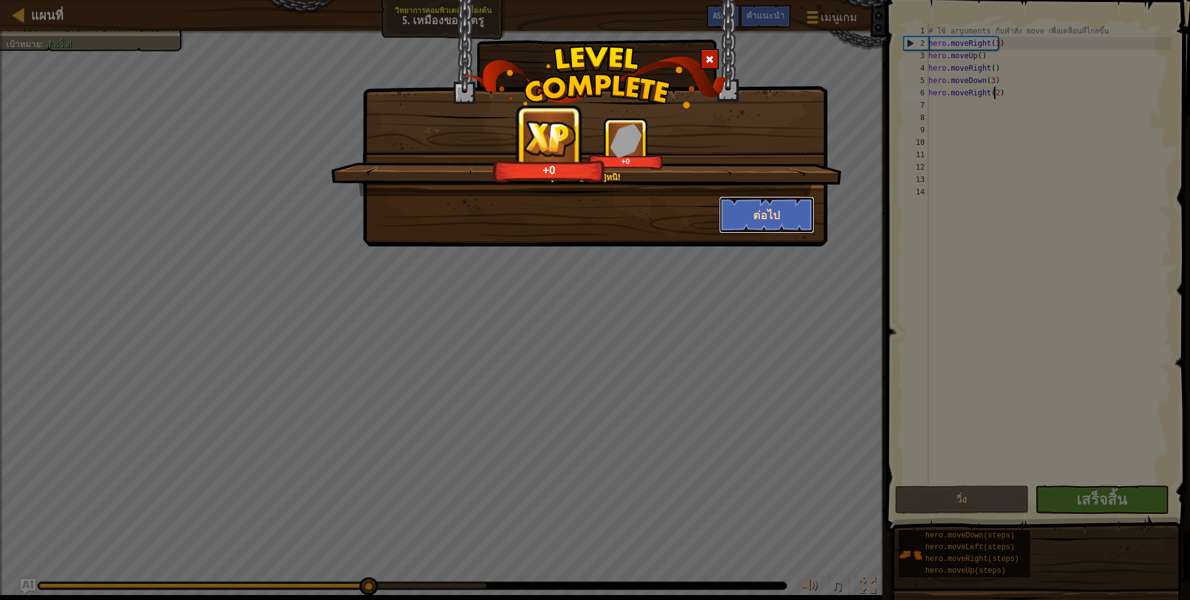
click at [770, 220] on button "ต่อไป" at bounding box center [767, 214] width 96 height 37
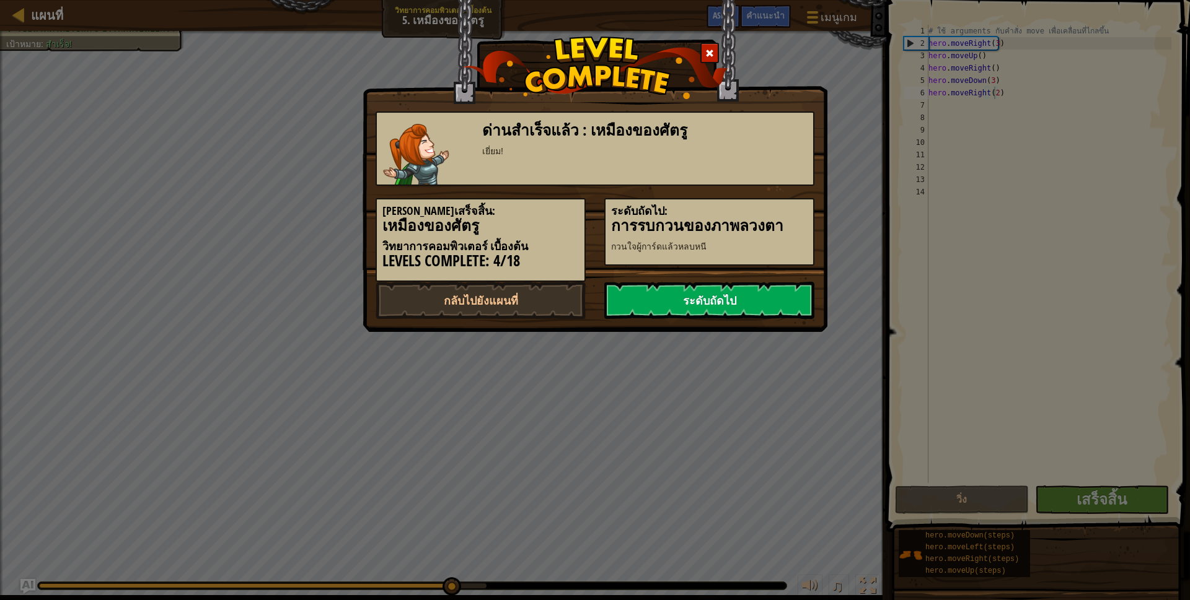
click at [764, 291] on link "ระดับถัดไป" at bounding box center [709, 300] width 210 height 37
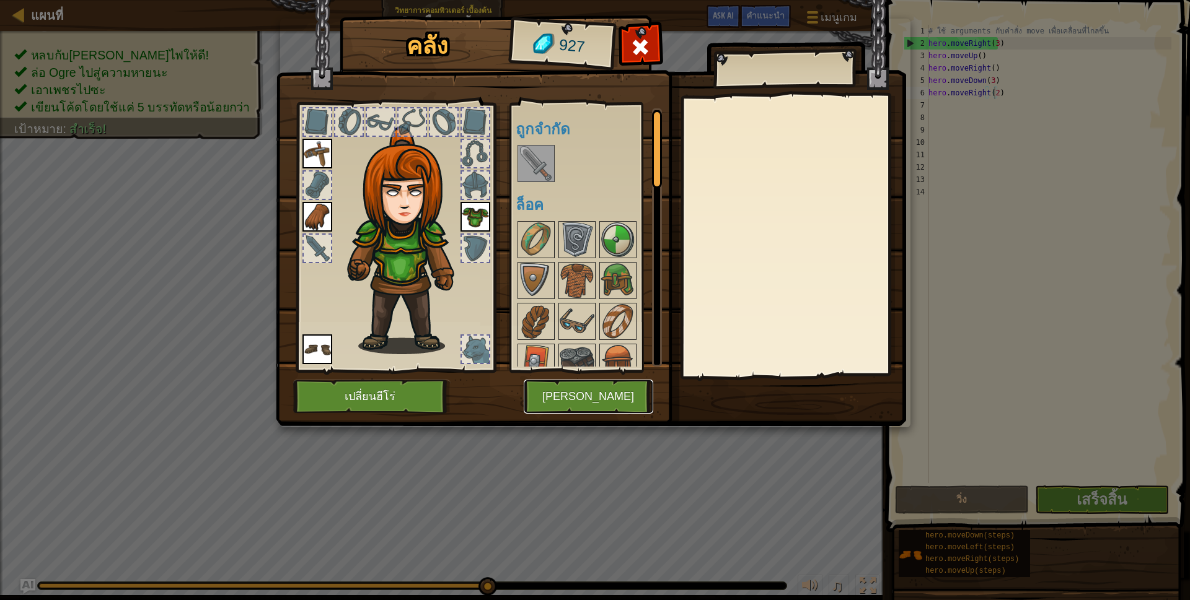
click at [594, 402] on button "[PERSON_NAME]" at bounding box center [589, 397] width 130 height 34
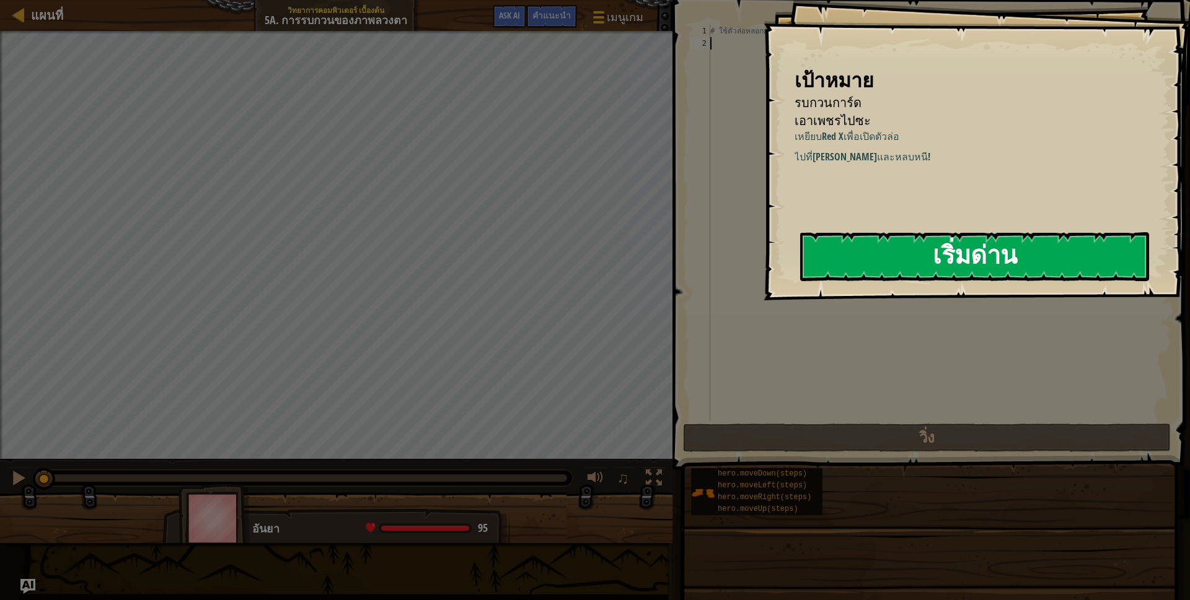
click at [1049, 257] on button "เริ่มด่าน" at bounding box center [974, 256] width 349 height 49
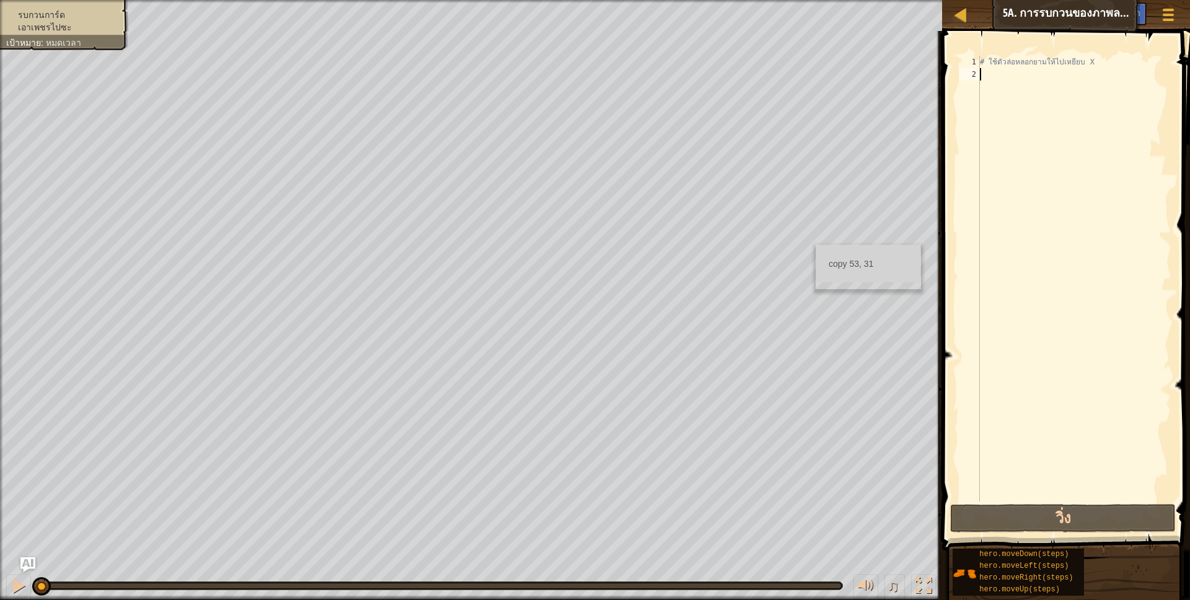
click at [850, 246] on ul "copy 53, 31" at bounding box center [868, 263] width 104 height 37
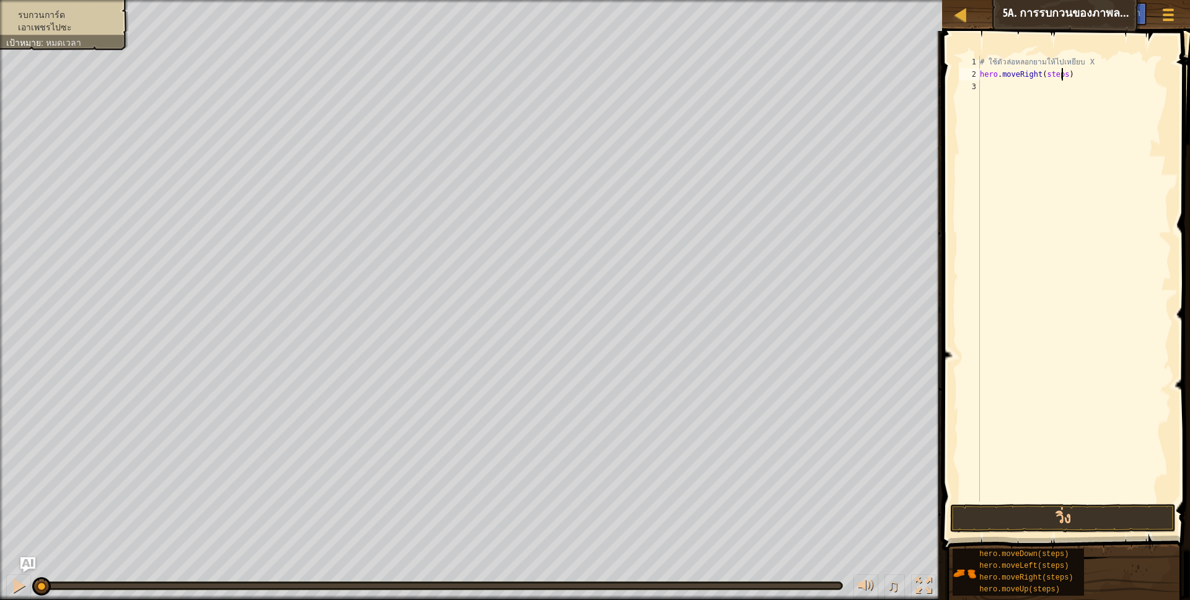
click at [1062, 76] on div "# ใช้ตัวล่อหลอกยามให้ไปเหยียบ X hero . moveRight ( steps )" at bounding box center [1074, 291] width 194 height 471
drag, startPoint x: 1060, startPoint y: 76, endPoint x: 1047, endPoint y: 78, distance: 12.5
click at [1047, 78] on div "# ใช้ตัวล่อหลอกยามให้ไปเหยียบ X hero . moveRight ( steps )" at bounding box center [1074, 291] width 194 height 471
type textarea "hero.moveRight(3)"
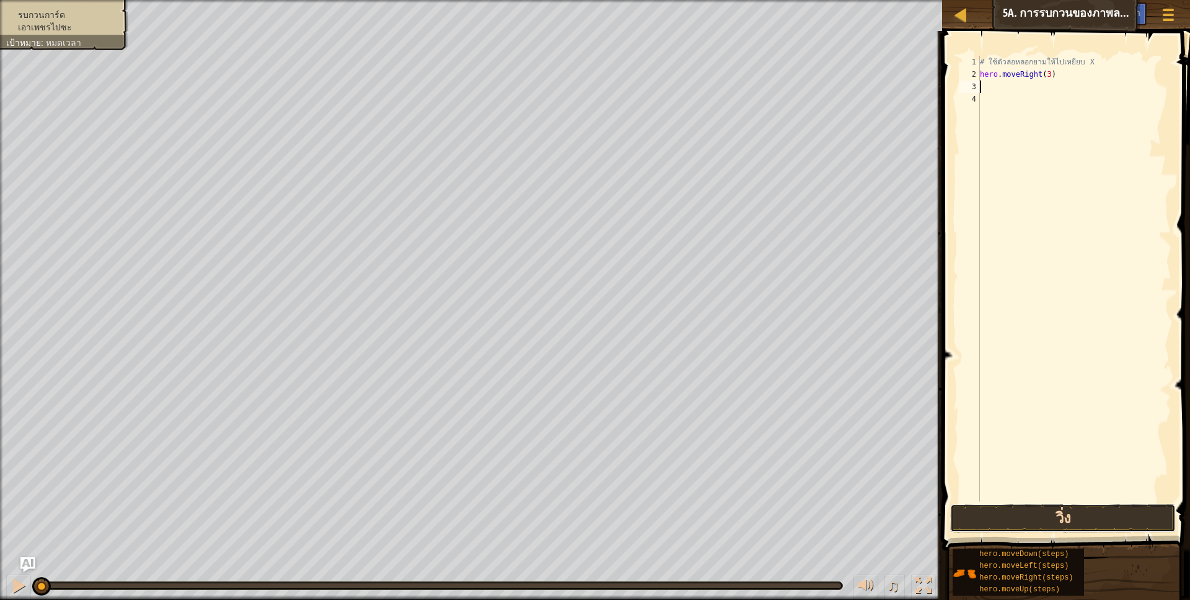
drag, startPoint x: 1111, startPoint y: 509, endPoint x: 1105, endPoint y: 506, distance: 6.7
click at [1110, 509] on button "วิ่ง" at bounding box center [1063, 518] width 226 height 29
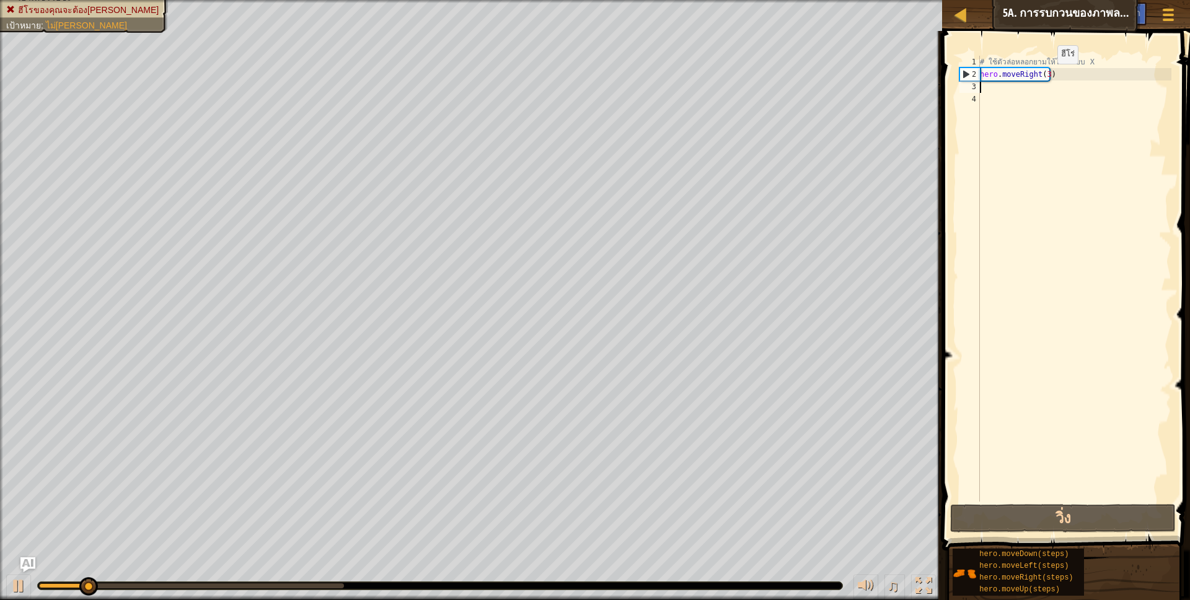
click at [1046, 76] on div "# ใช้ตัวล่อหลอกยามให้ไปเหยียบ X hero . moveRight ( 3 )" at bounding box center [1074, 291] width 194 height 471
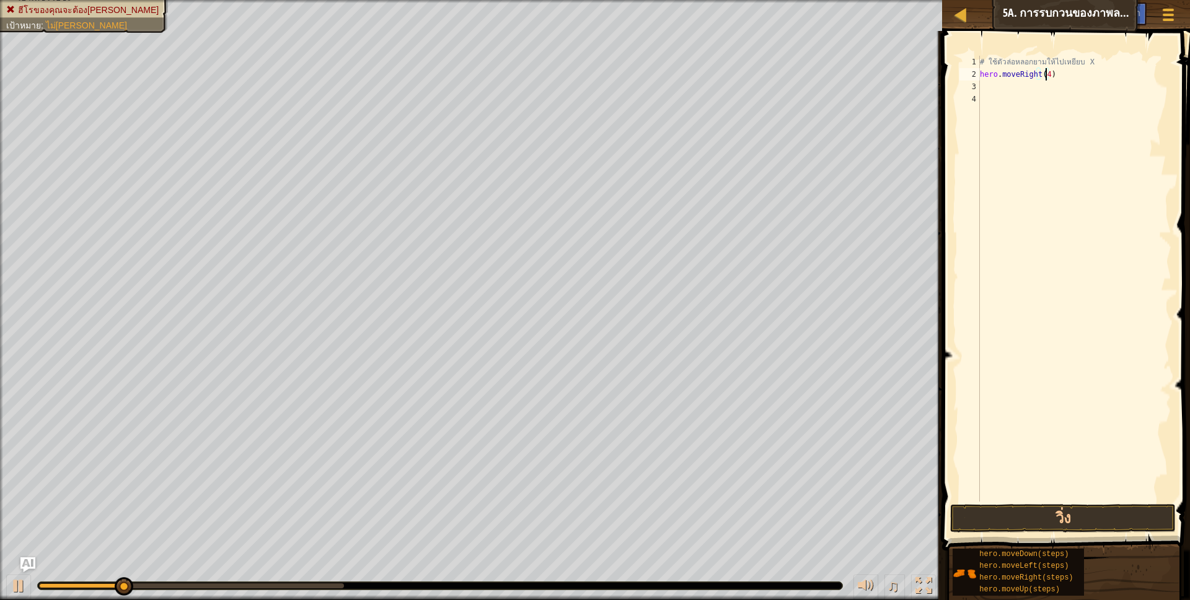
scroll to position [2, 55]
type textarea "hero.moveRight(4)"
click at [1109, 518] on button "วิ่ง" at bounding box center [1063, 518] width 226 height 29
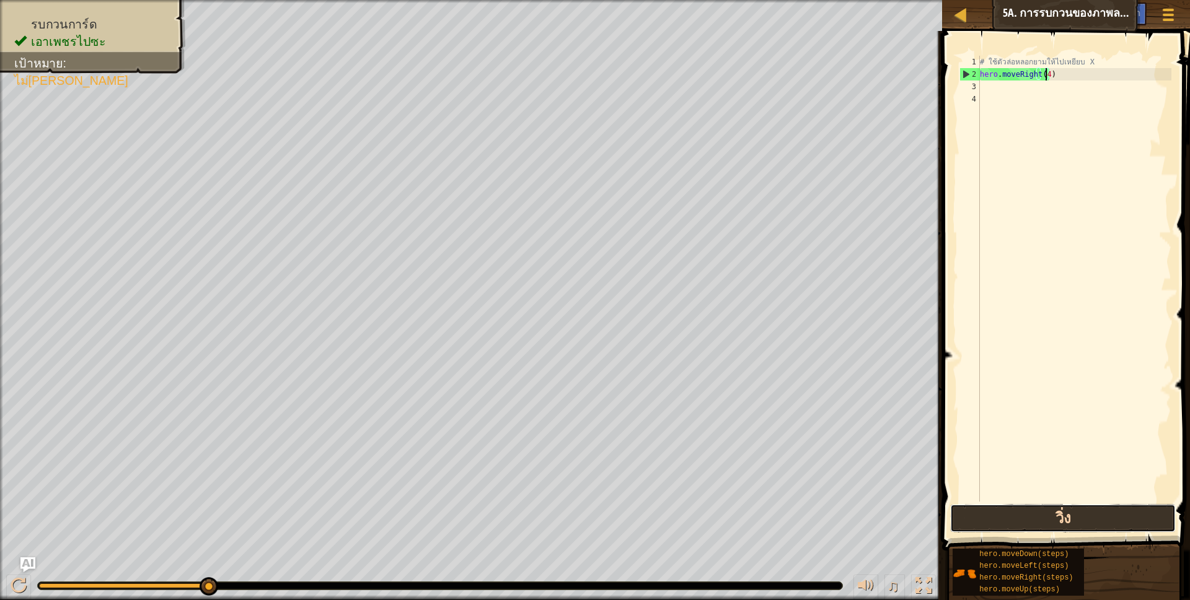
click at [1117, 523] on button "วิ่ง" at bounding box center [1063, 518] width 226 height 29
click at [1046, 81] on textarea "hero.moveRight(4)" at bounding box center [1045, 81] width 1 height 1
drag, startPoint x: 1129, startPoint y: 470, endPoint x: 25, endPoint y: 581, distance: 1109.3
click at [25, 581] on div at bounding box center [19, 586] width 16 height 16
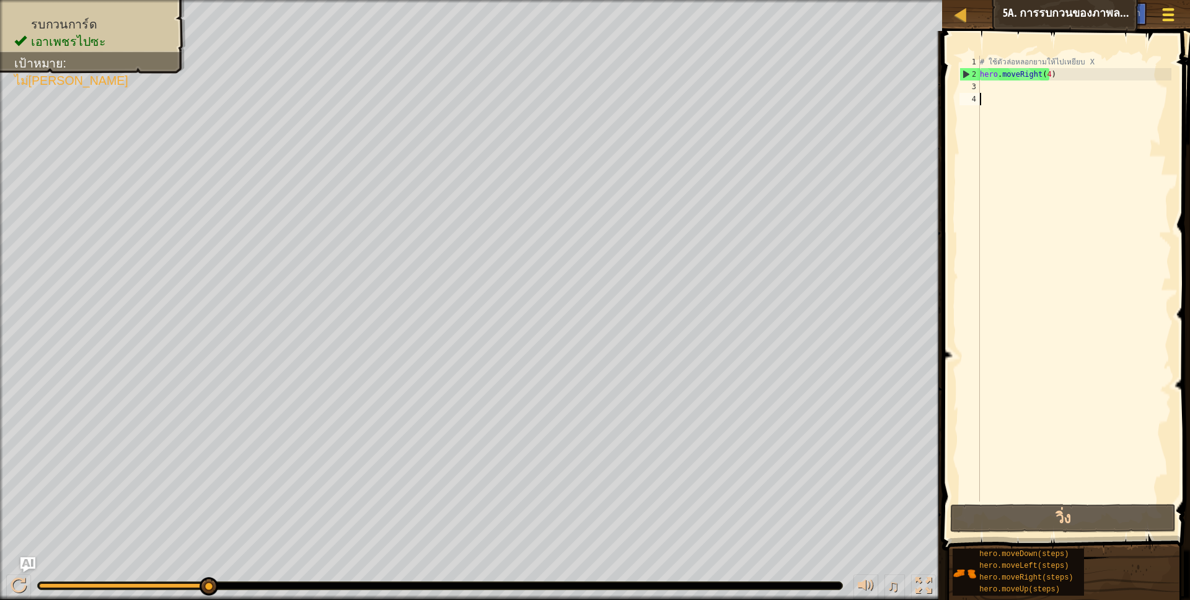
click at [1161, 19] on div at bounding box center [1167, 15] width 17 height 18
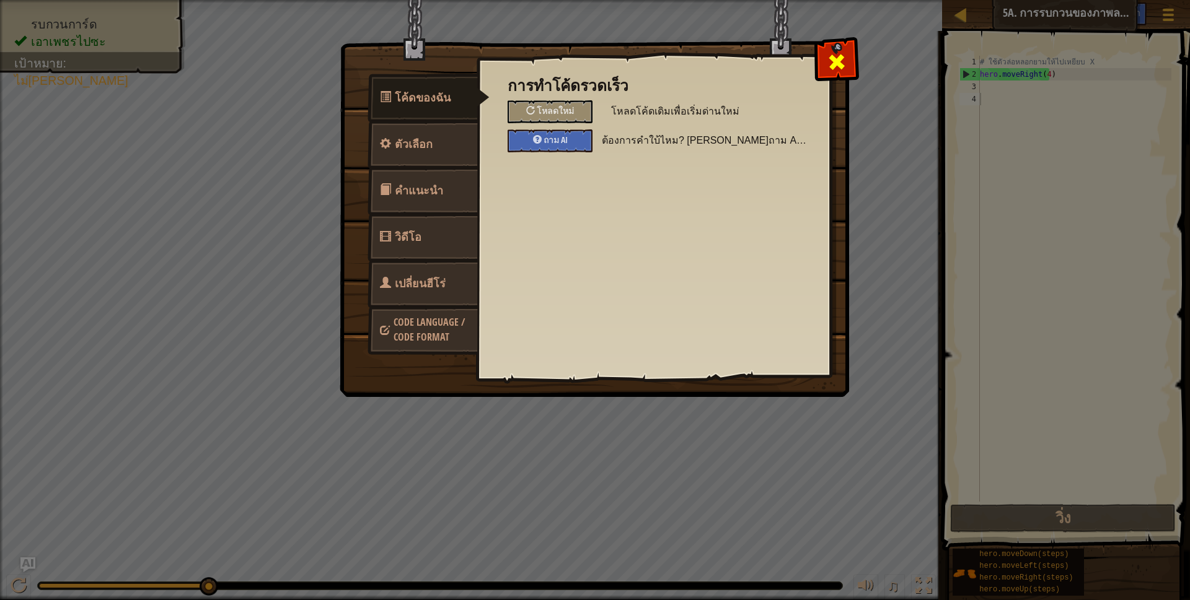
click at [828, 58] on span at bounding box center [837, 62] width 20 height 20
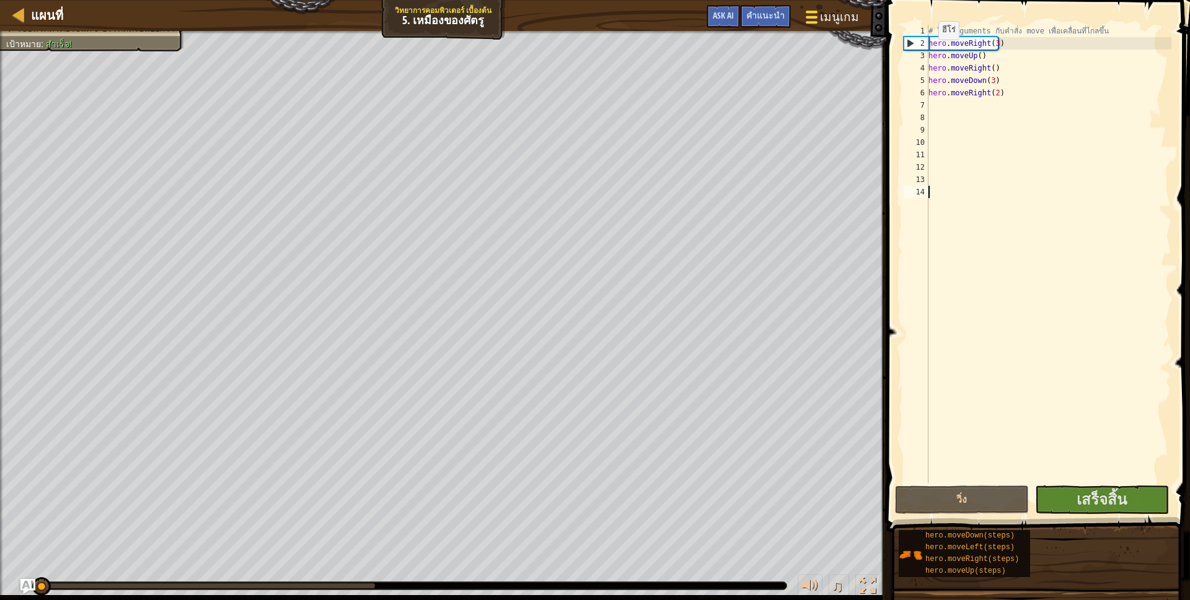
click at [832, 18] on span "เมนูเกม" at bounding box center [839, 17] width 38 height 17
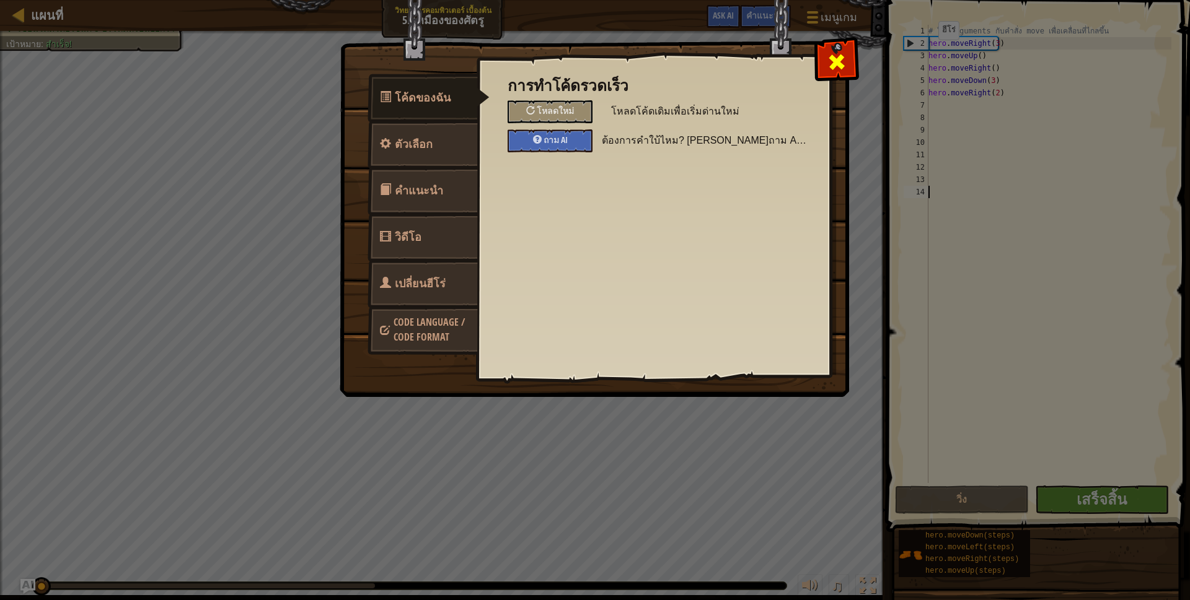
click at [849, 51] on div at bounding box center [836, 59] width 39 height 39
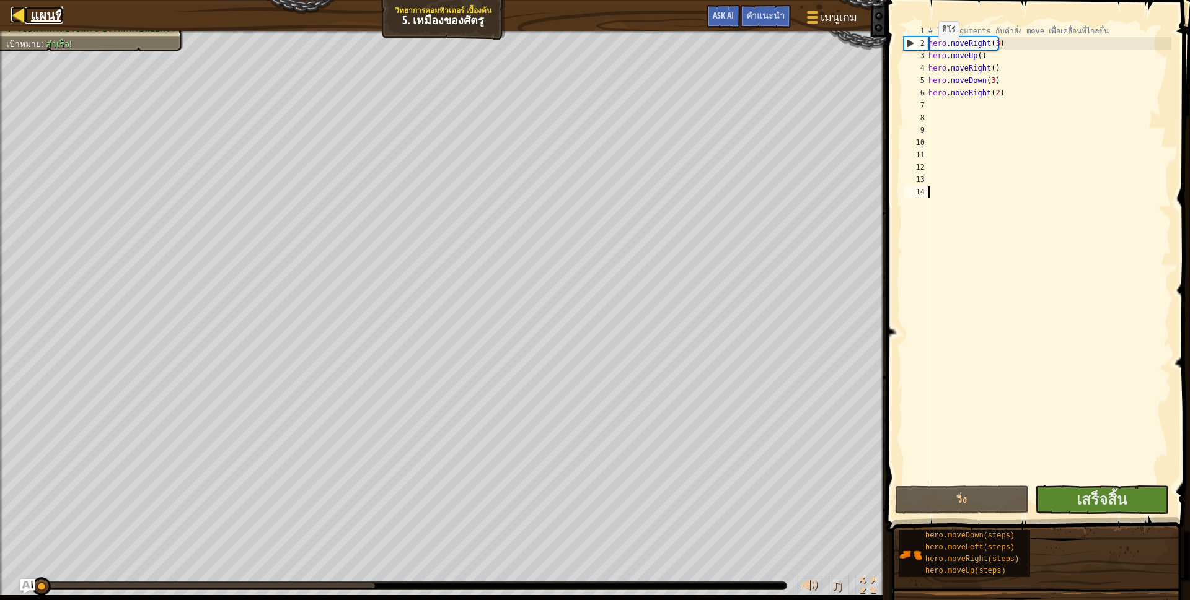
click at [22, 9] on div at bounding box center [18, 14] width 15 height 15
select select "th"
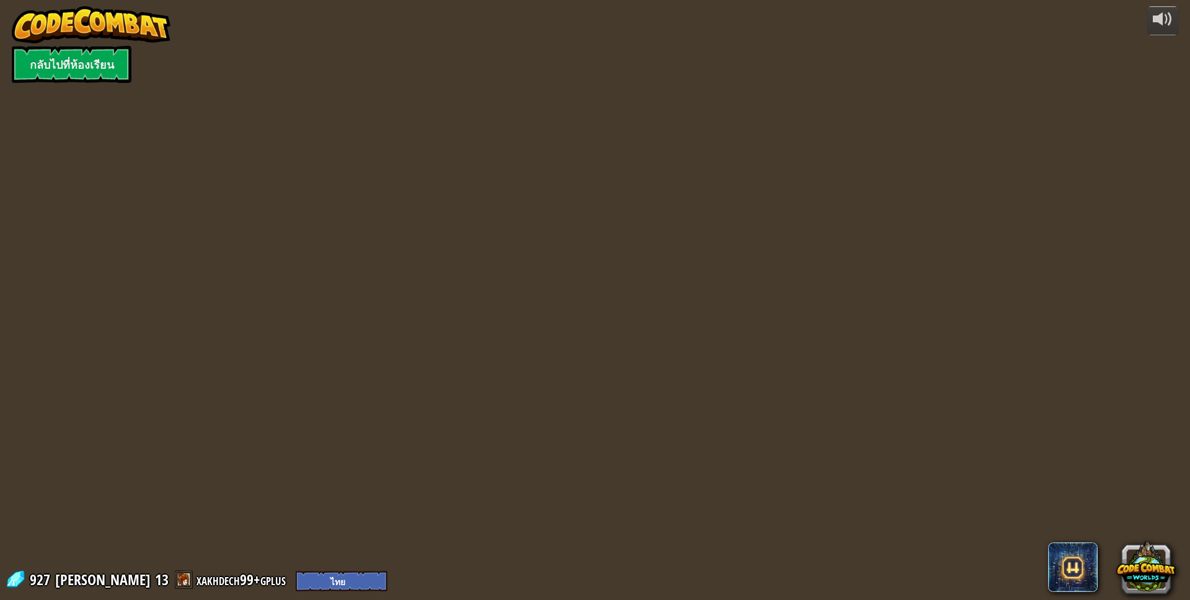
select select "th"
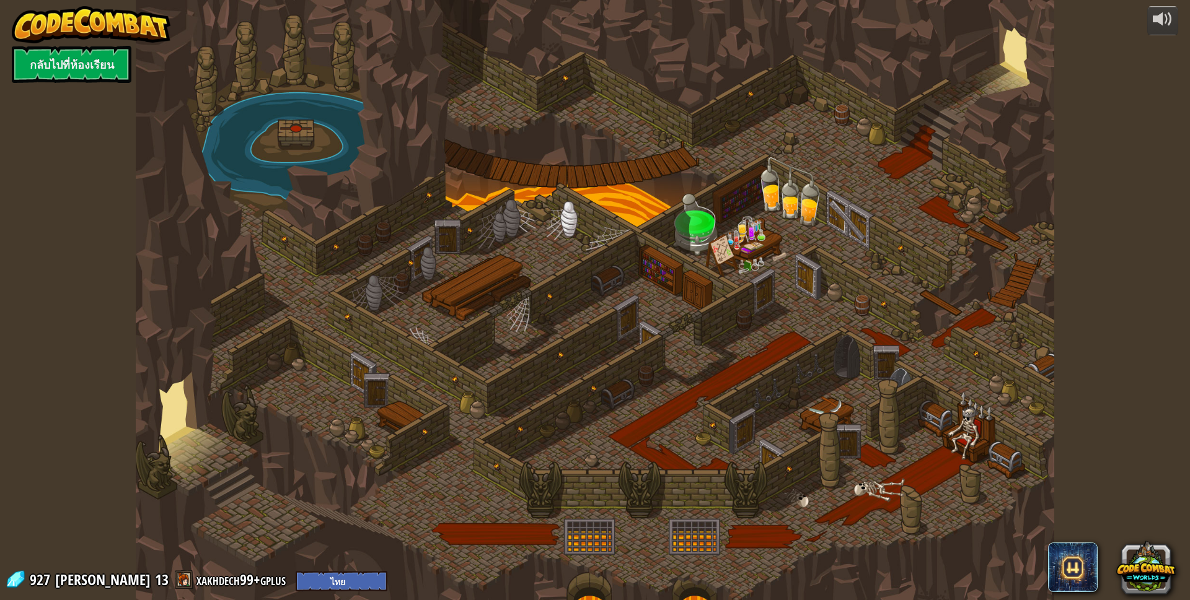
select select "th"
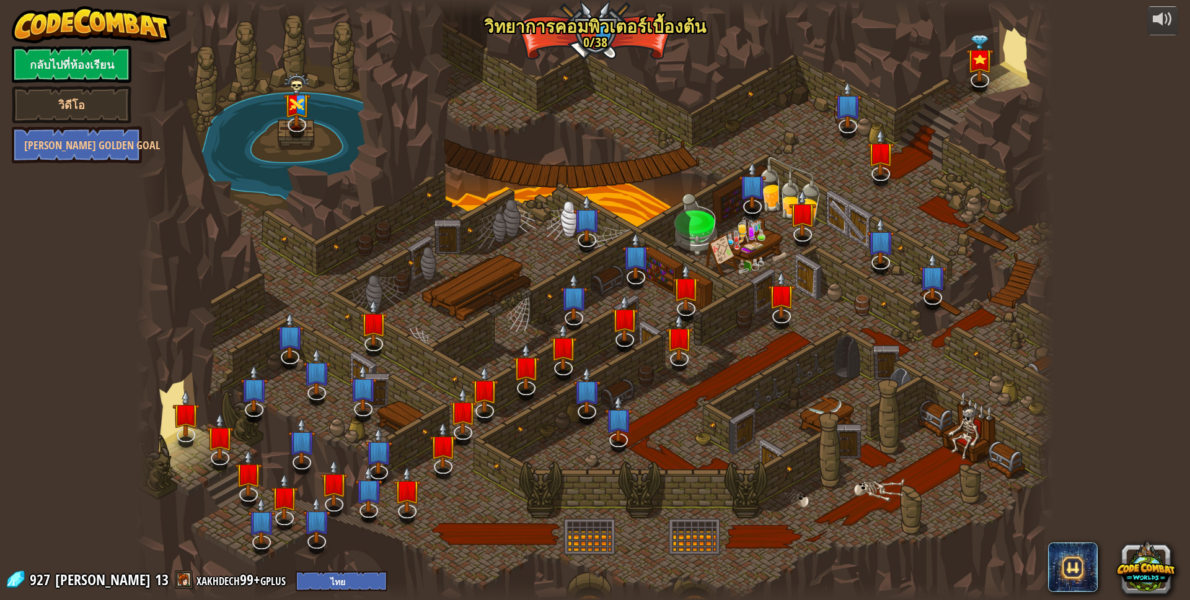
select select "th"
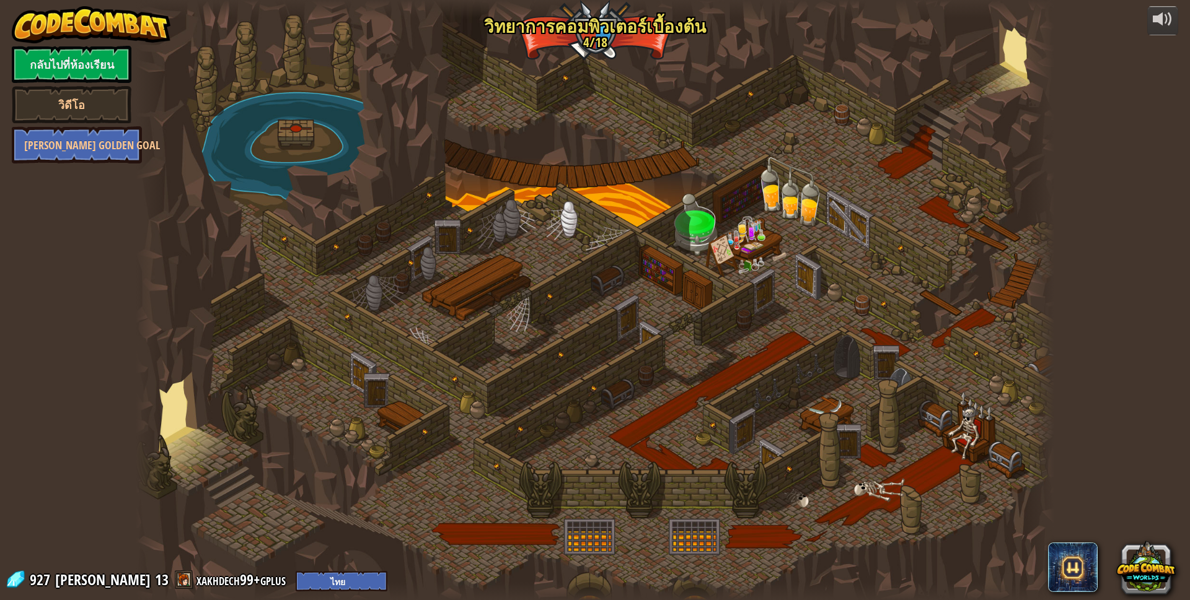
select select "th"
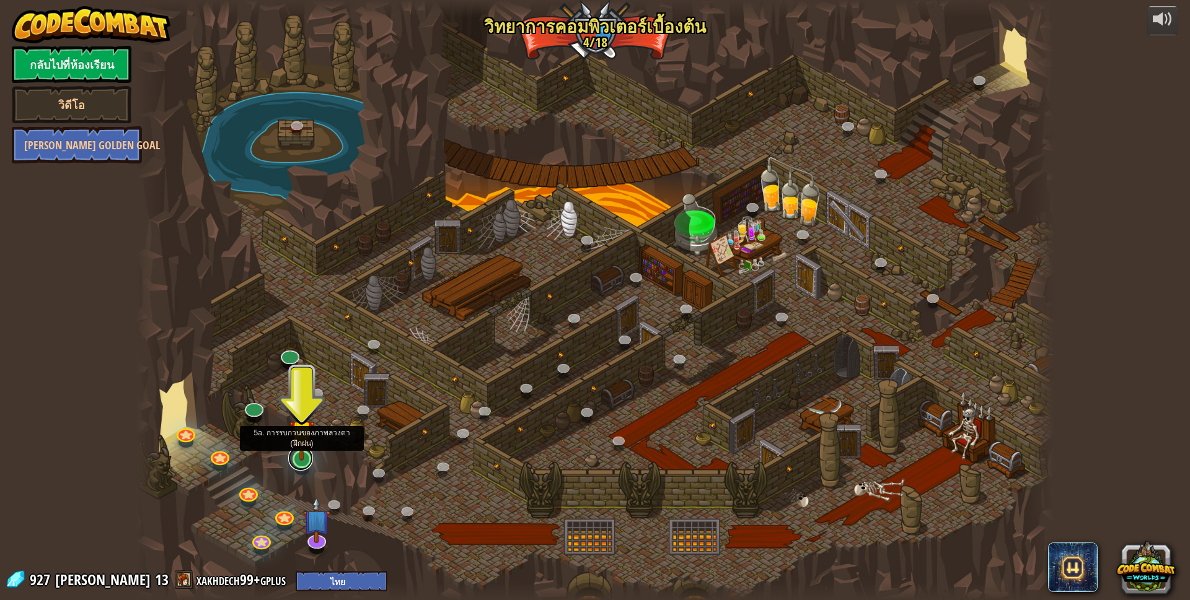
click at [303, 464] on link at bounding box center [300, 458] width 25 height 25
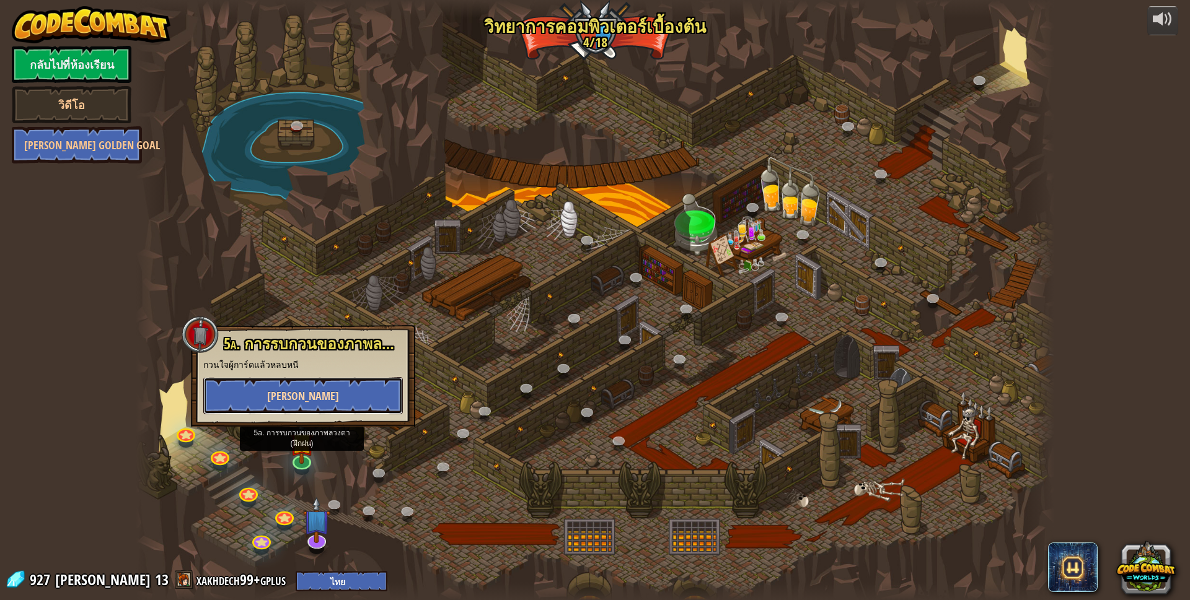
click at [343, 405] on button "[PERSON_NAME]" at bounding box center [303, 395] width 200 height 37
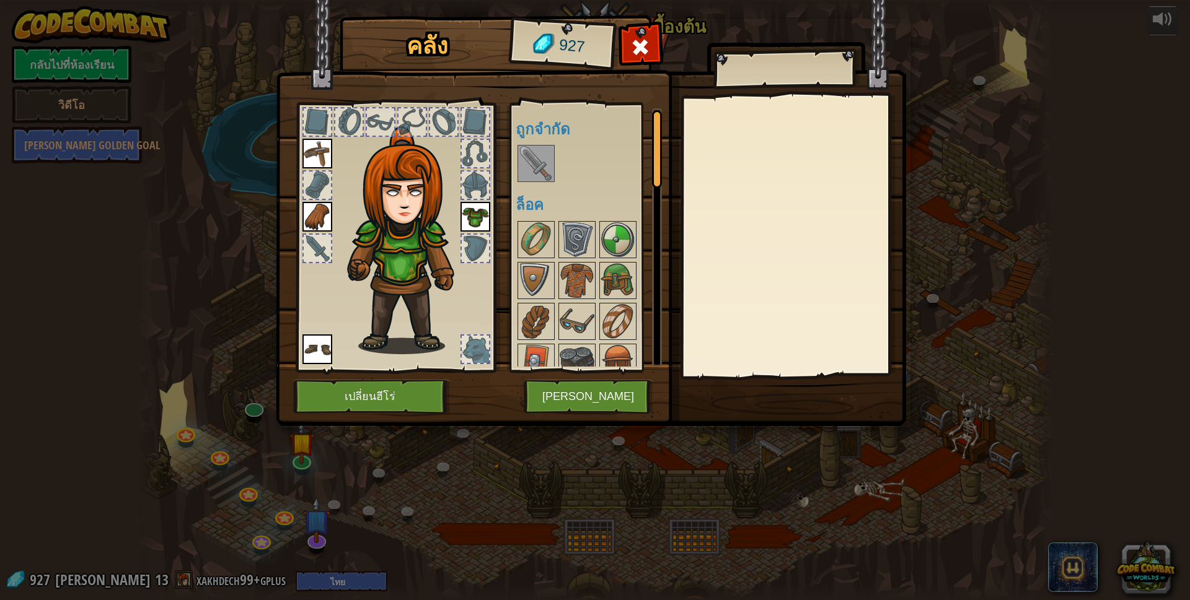
click at [529, 165] on img at bounding box center [536, 163] width 35 height 35
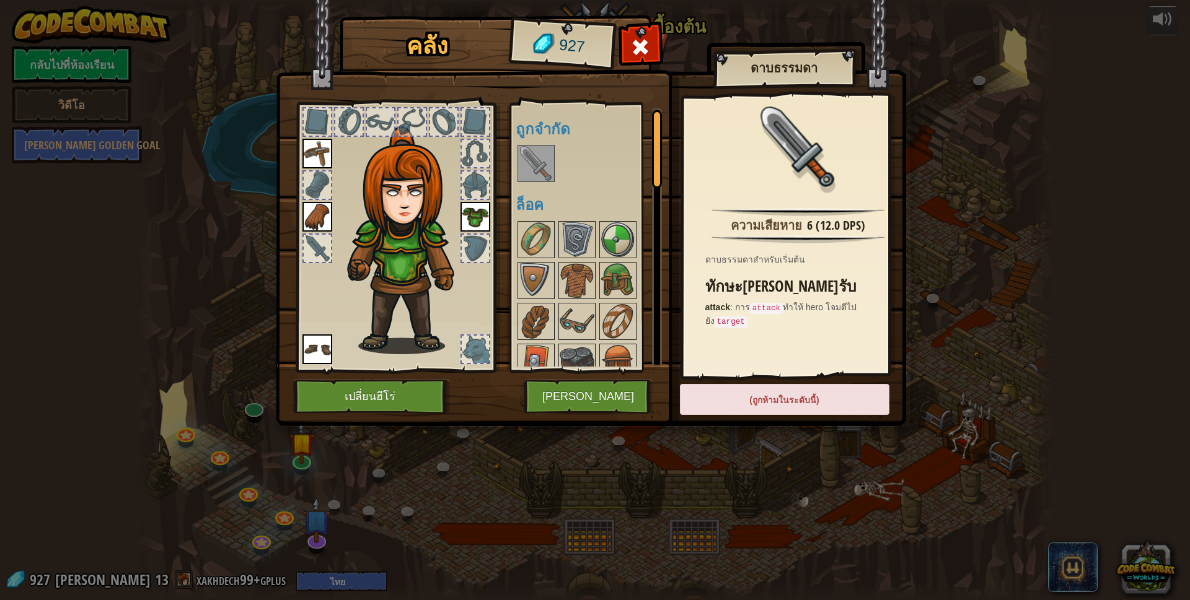
click at [742, 415] on div "ใช้งาน ถอดออก สมัครสมาชิก(Subscribe)เพื่อปลดล็อค! (ถูกห้ามในระดับนี้)" at bounding box center [784, 405] width 209 height 43
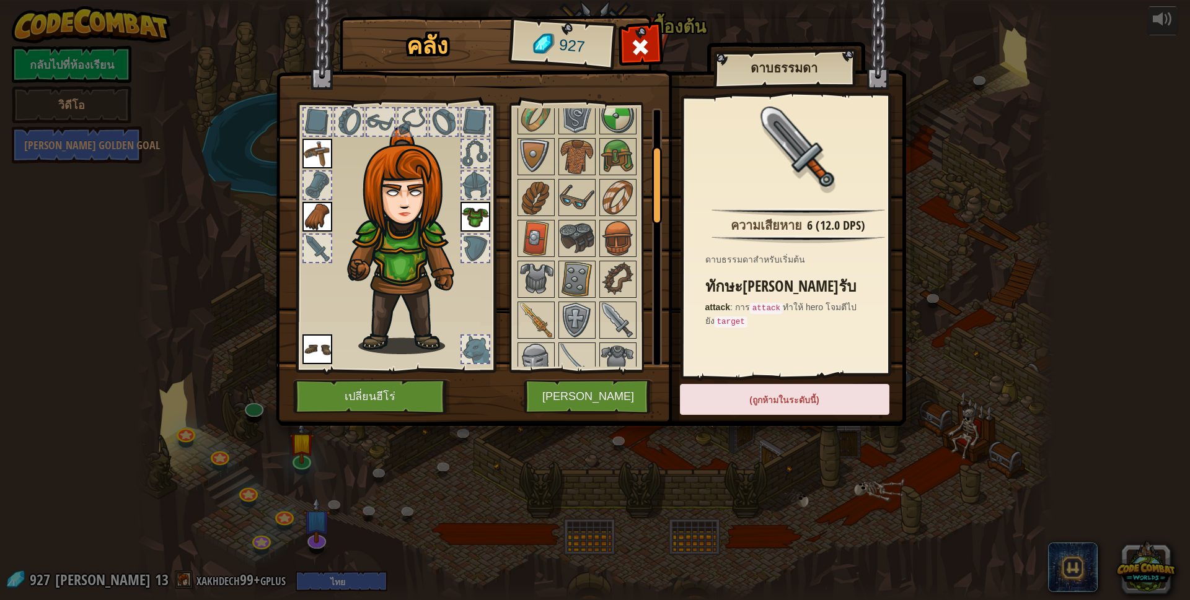
scroll to position [186, 0]
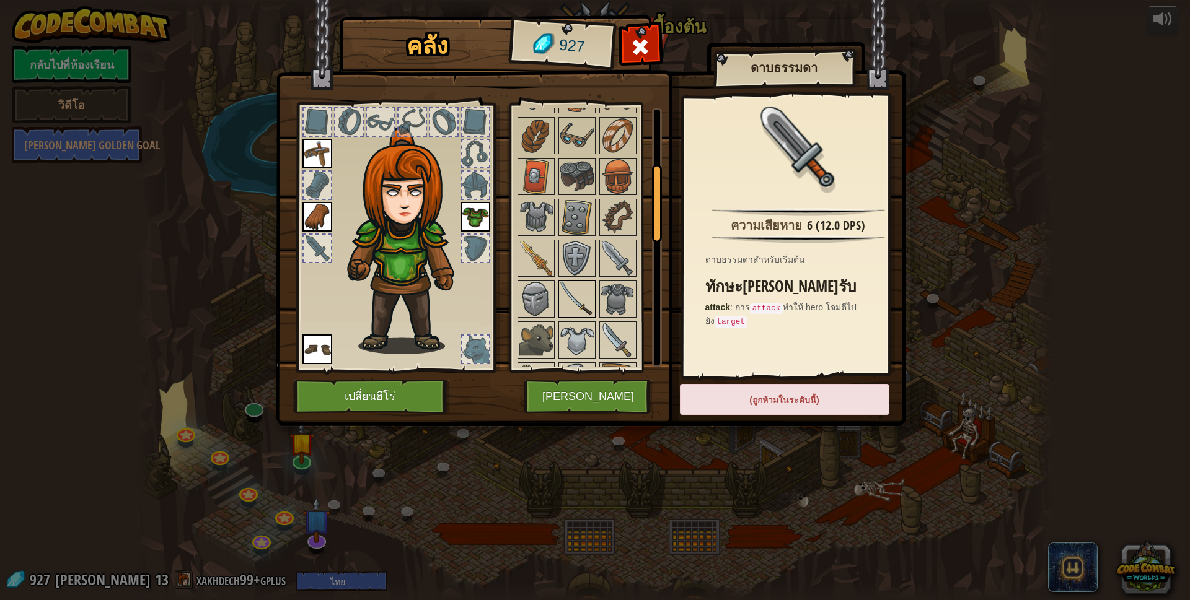
click at [580, 281] on div at bounding box center [576, 299] width 37 height 37
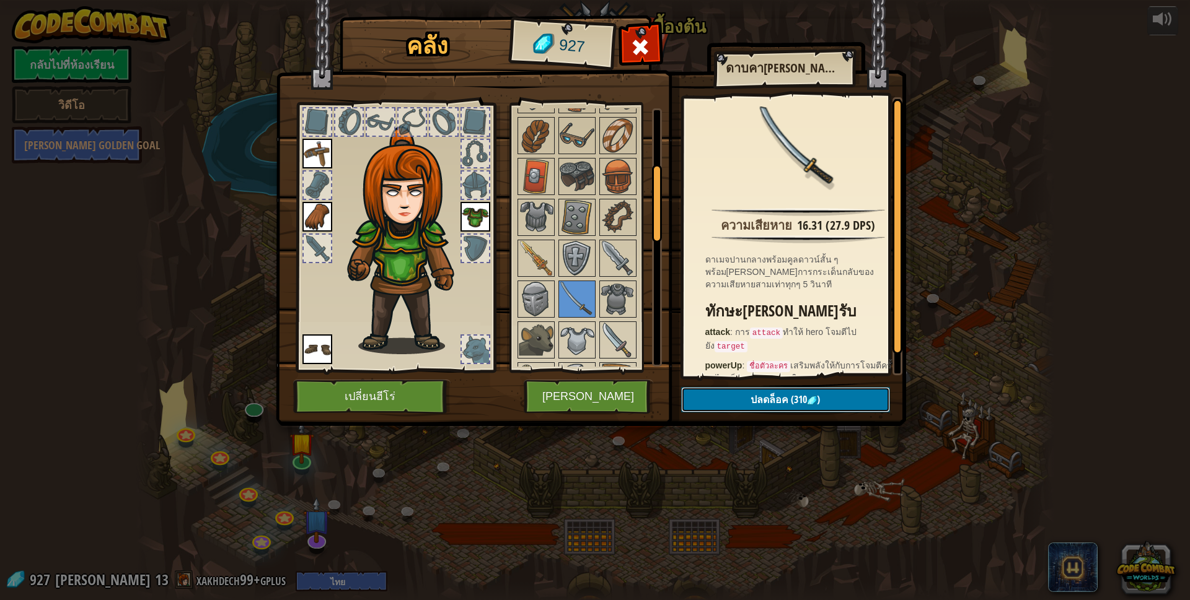
click at [759, 398] on span "ปลดล็อค" at bounding box center [769, 400] width 38 height 14
click at [830, 395] on button "ยืนยัน" at bounding box center [785, 399] width 209 height 25
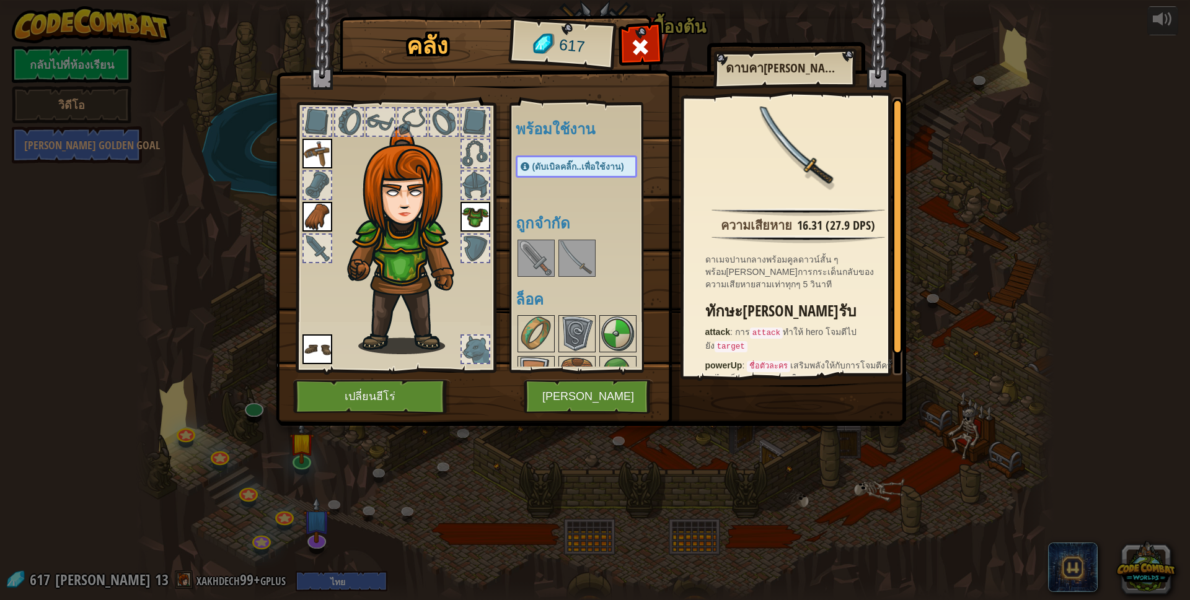
click at [581, 250] on img at bounding box center [577, 258] width 35 height 35
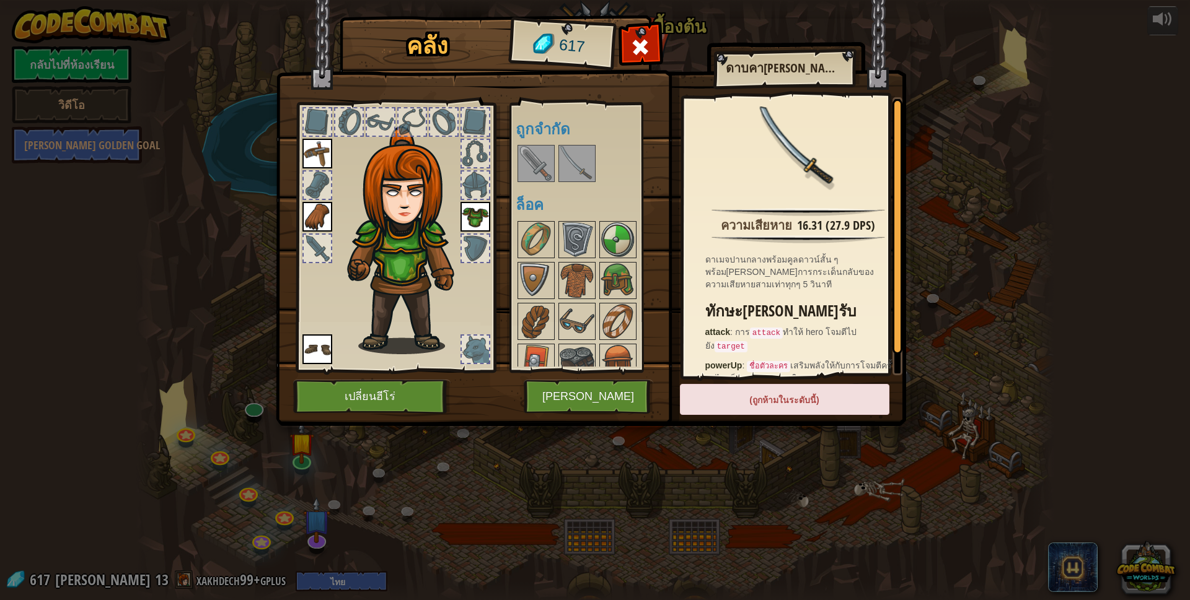
click at [561, 465] on div "คลัง 617 พร้อมใช้งาน ใช้งาน ใช้งาน ใช้งาน ใช้งาน (ดับเบิลคลิ๊ก..เพื่อใช้งาน) ถู…" at bounding box center [595, 300] width 1190 height 600
click at [579, 403] on button "[PERSON_NAME]" at bounding box center [589, 397] width 130 height 34
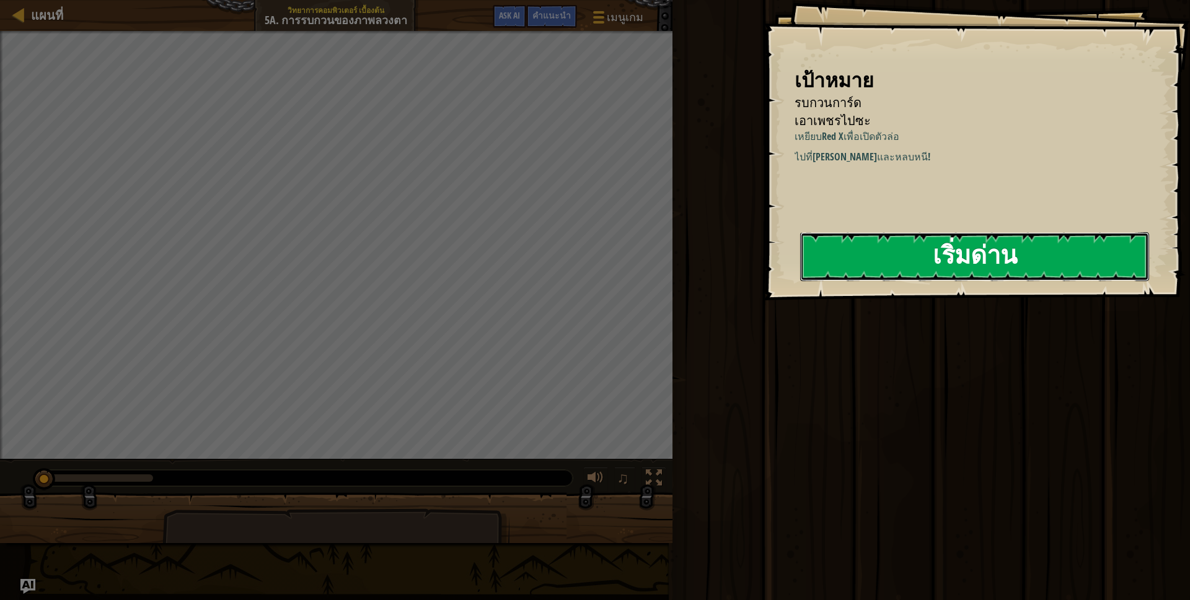
click at [917, 249] on button "เริ่มด่าน" at bounding box center [974, 256] width 349 height 49
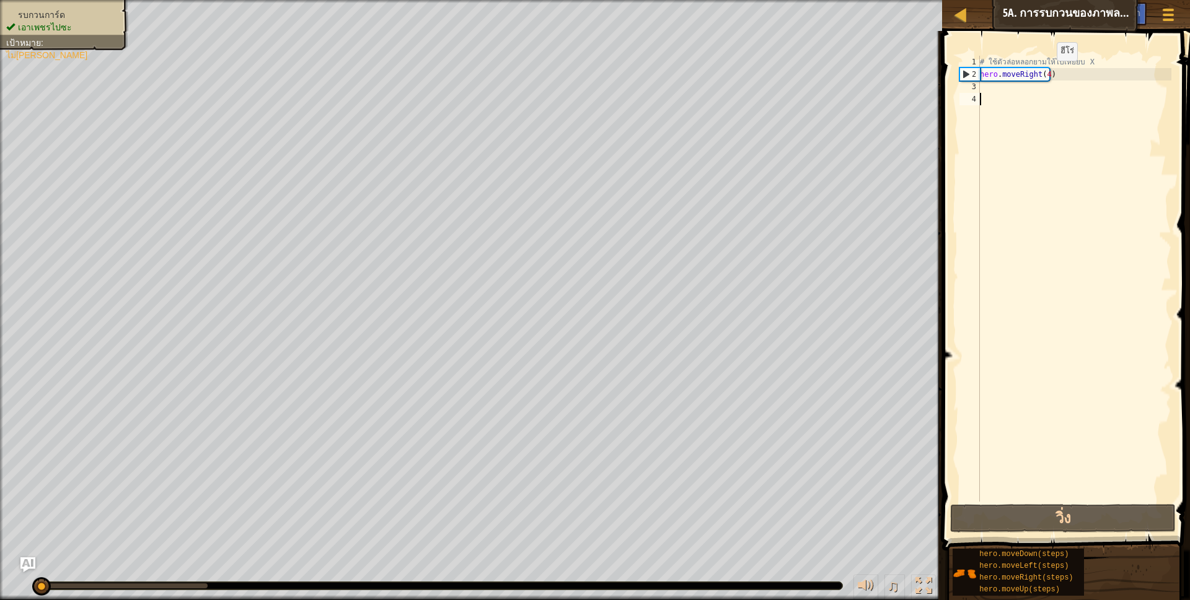
click at [1045, 74] on div "# ใช้ตัวล่อหลอกยามให้ไปเหยียบ X hero . moveRight ( 4 )" at bounding box center [1074, 291] width 194 height 471
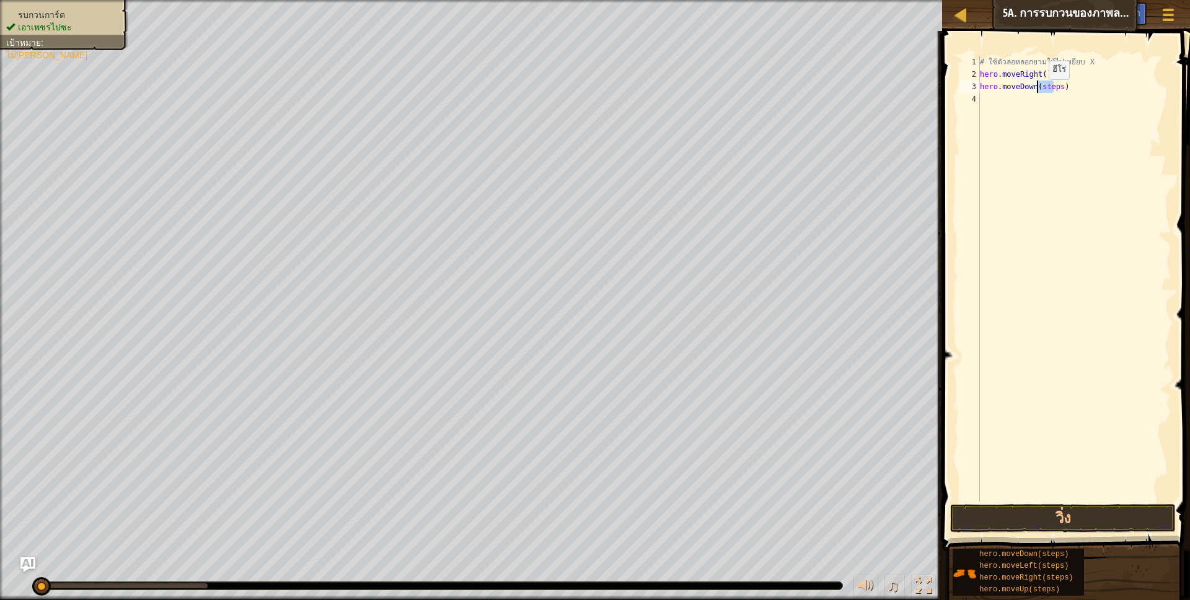
drag, startPoint x: 1055, startPoint y: 86, endPoint x: 1037, endPoint y: 93, distance: 20.0
click at [1037, 93] on div "# ใช้ตัวล่อหลอกยามให้ไปเหยียบ X hero . moveRight ( ) hero . moveDown ( steps )" at bounding box center [1074, 291] width 194 height 471
drag, startPoint x: 1055, startPoint y: 87, endPoint x: 1038, endPoint y: 86, distance: 17.4
click at [1038, 86] on div "# ใช้ตัวล่อหลอกยามให้ไปเหยียบ X hero . moveRight ( ) hero . moveDown ( step" at bounding box center [1074, 291] width 194 height 471
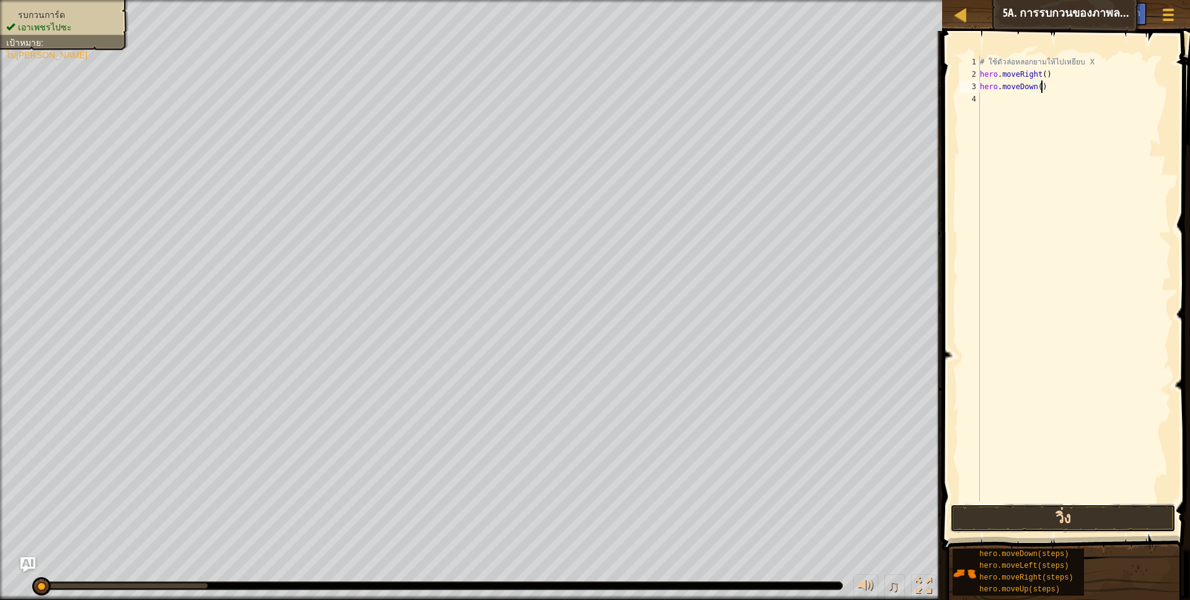
click at [1079, 511] on button "วิ่ง" at bounding box center [1063, 518] width 226 height 29
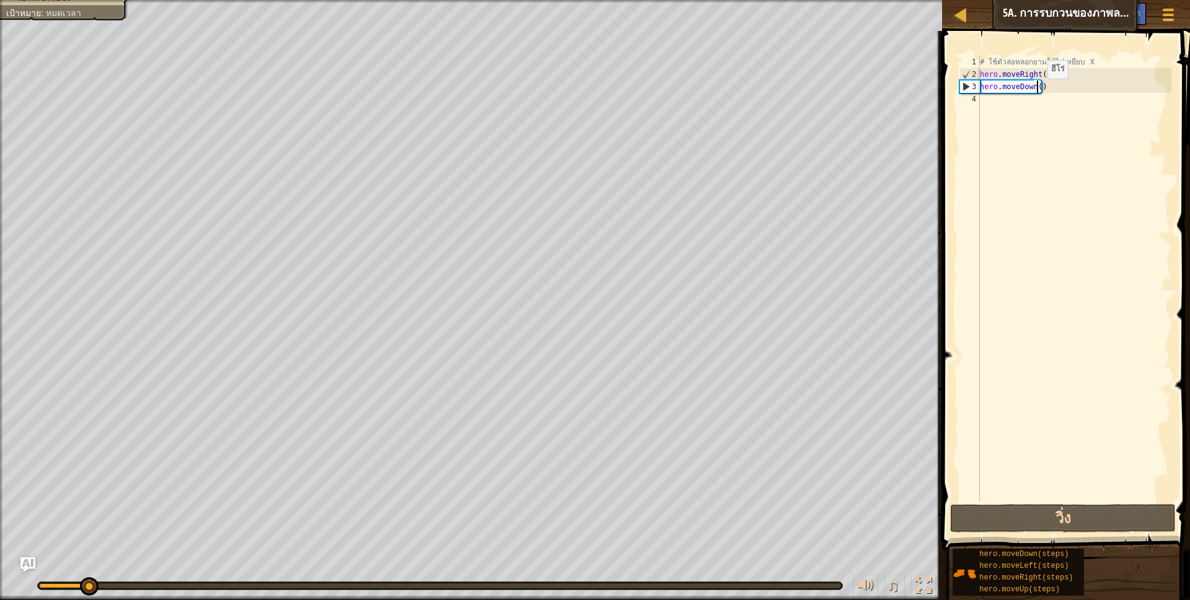
drag, startPoint x: 1037, startPoint y: 91, endPoint x: 1048, endPoint y: 98, distance: 13.1
click at [1037, 90] on div "# ใช้ตัวล่อหลอกยามให้ไปเหยียบ X hero . moveRight ( ) hero . moveDown ( )" at bounding box center [1074, 291] width 194 height 471
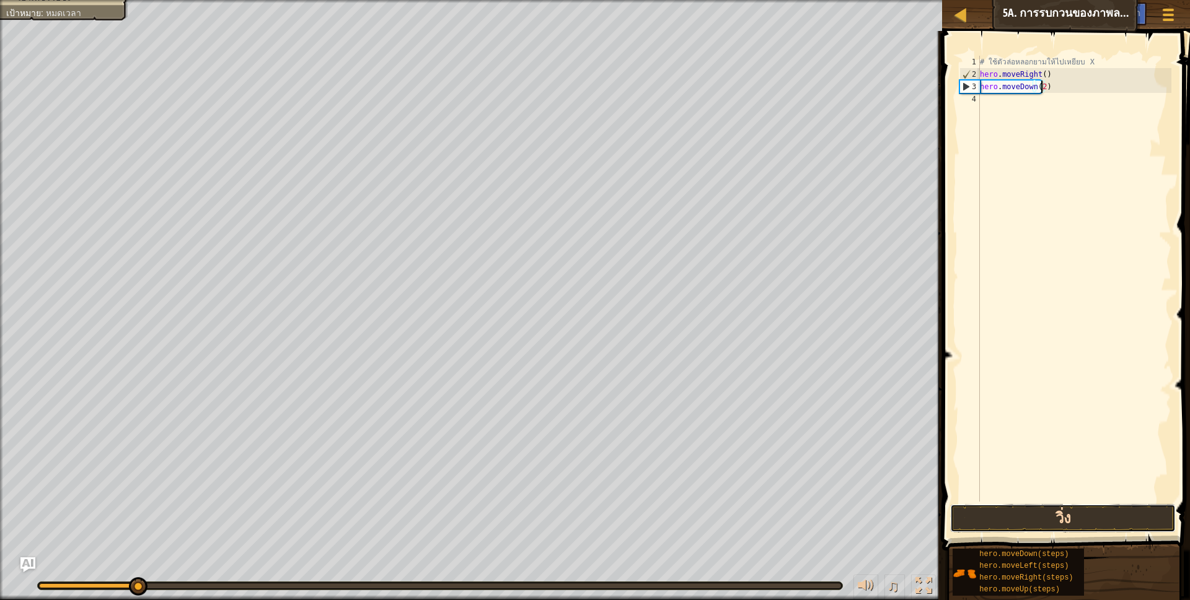
click at [1065, 509] on button "วิ่ง" at bounding box center [1063, 518] width 226 height 29
click at [1062, 512] on button "วิ่ง" at bounding box center [1063, 518] width 226 height 29
click at [1074, 519] on button "วิ่ง" at bounding box center [1063, 518] width 226 height 29
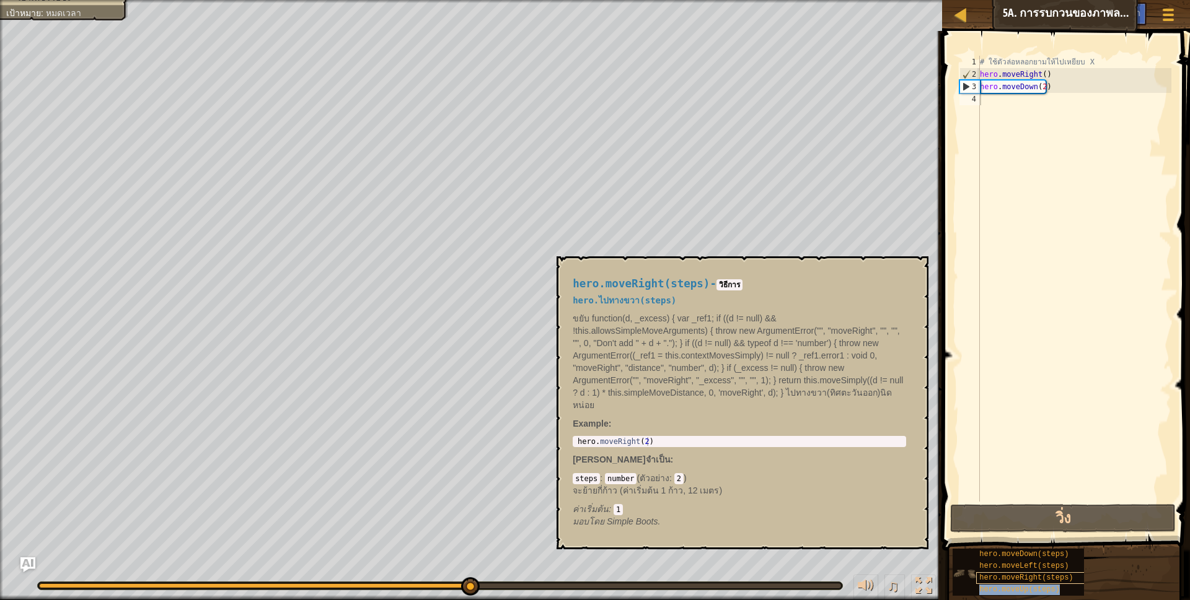
type textarea "hero.moveUp(steps)"
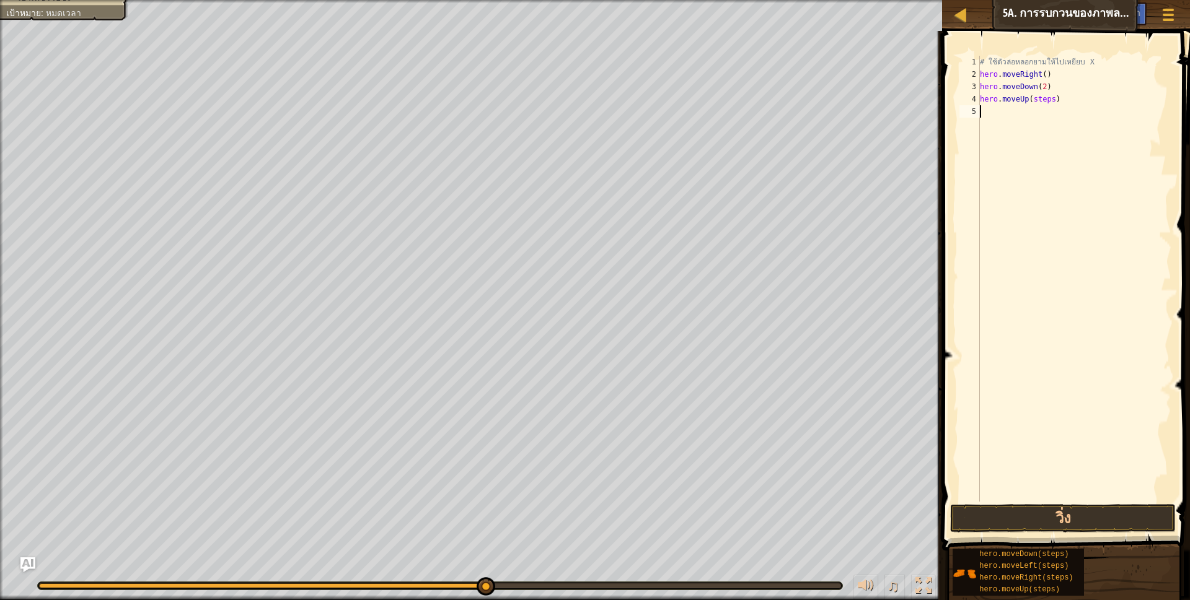
click at [1082, 237] on div "# ใช้ตัวล่อหลอกยามให้ไปเหยียบ X hero . moveRight ( ) hero . moveDown ( 2 ) hero…" at bounding box center [1074, 291] width 194 height 471
drag, startPoint x: 1047, startPoint y: 100, endPoint x: 1027, endPoint y: 103, distance: 20.0
click at [1027, 103] on div "# ใช้ตัวล่อหลอกยามให้ไปเหยียบ X hero . moveRight ( ) hero . moveDown ( 2 ) hero…" at bounding box center [1074, 291] width 194 height 471
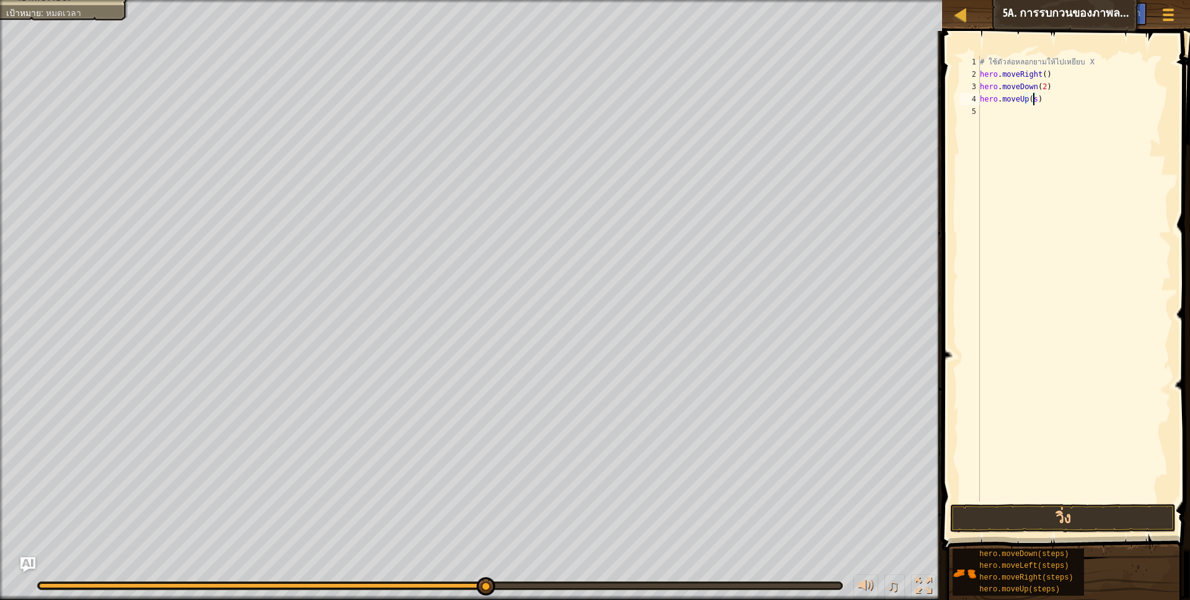
click at [1035, 100] on div "# ใช้ตัวล่อหลอกยามให้ไปเหยียบ X hero . moveRight ( ) hero . moveDown ( 2 ) hero…" at bounding box center [1074, 291] width 194 height 471
click at [1086, 525] on button "วิ่ง" at bounding box center [1063, 518] width 226 height 29
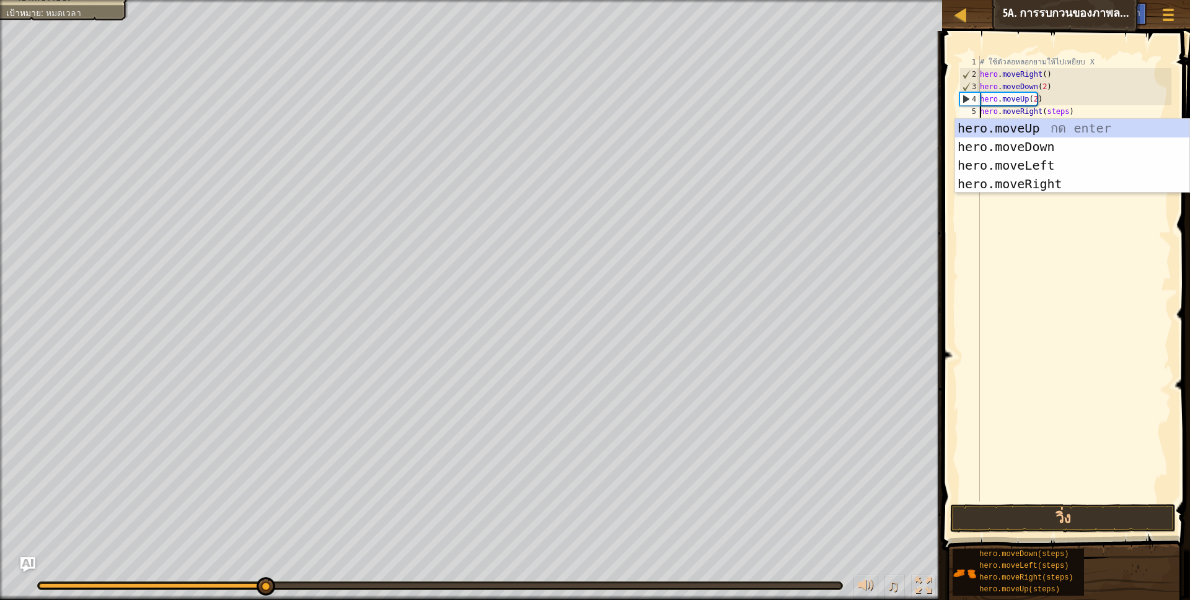
click at [1062, 110] on div "# ใช้ตัวล่อหลอกยามให้ไปเหยียบ X hero . moveRight ( ) hero . moveDown ( 2 ) hero…" at bounding box center [1074, 291] width 194 height 471
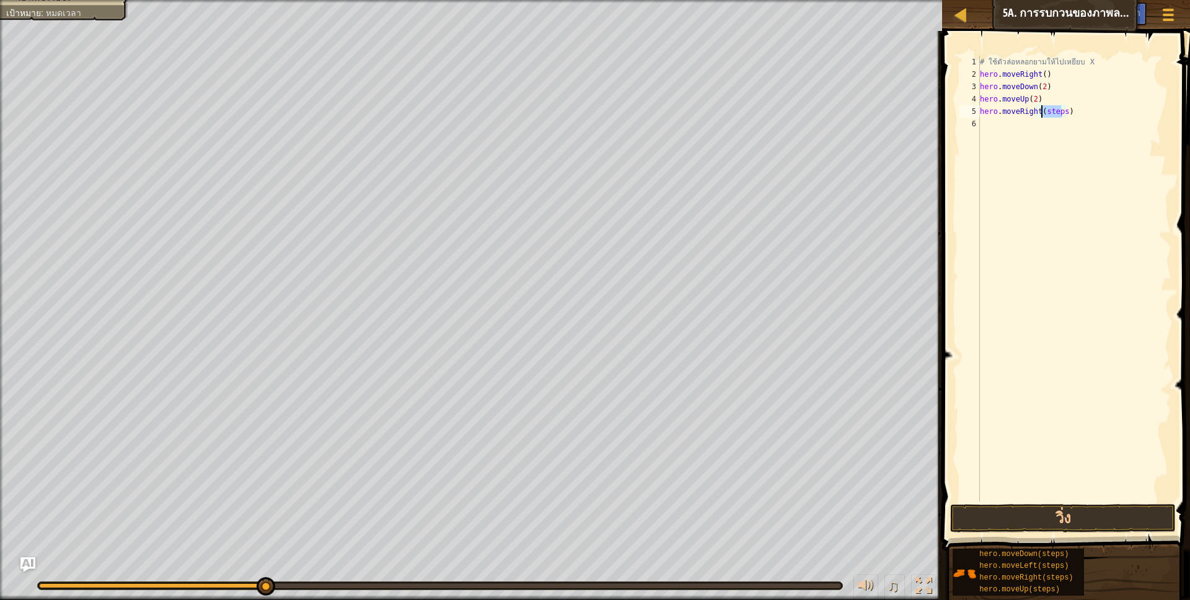
drag, startPoint x: 1062, startPoint y: 111, endPoint x: 1049, endPoint y: 115, distance: 12.9
click at [1049, 115] on div "# ใช้ตัวล่อหลอกยามให้ไปเหยียบ X hero . moveRight ( ) hero . moveDown ( 2 ) hero…" at bounding box center [1074, 291] width 194 height 471
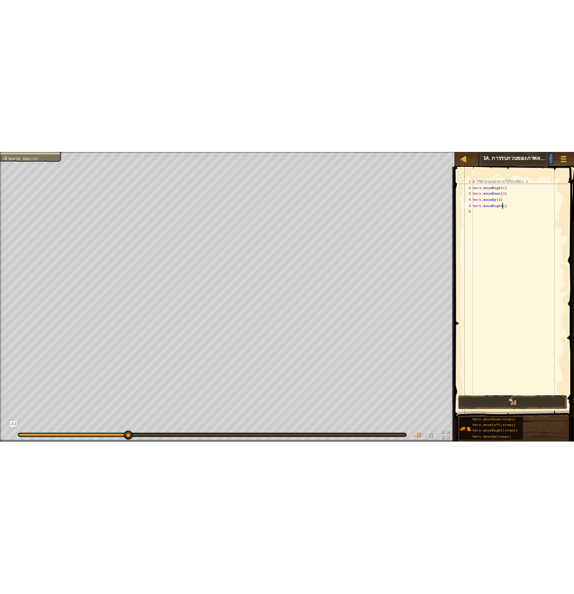
scroll to position [2, 55]
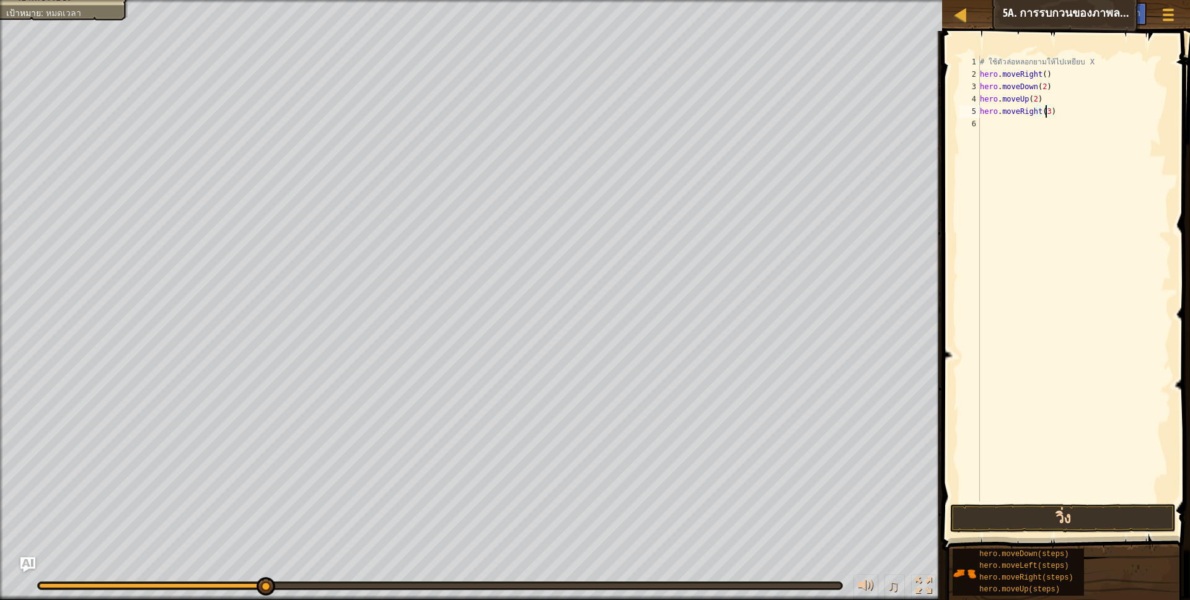
type textarea "hero.moveRight(3)"
click at [997, 508] on button "วิ่ง" at bounding box center [1063, 518] width 226 height 29
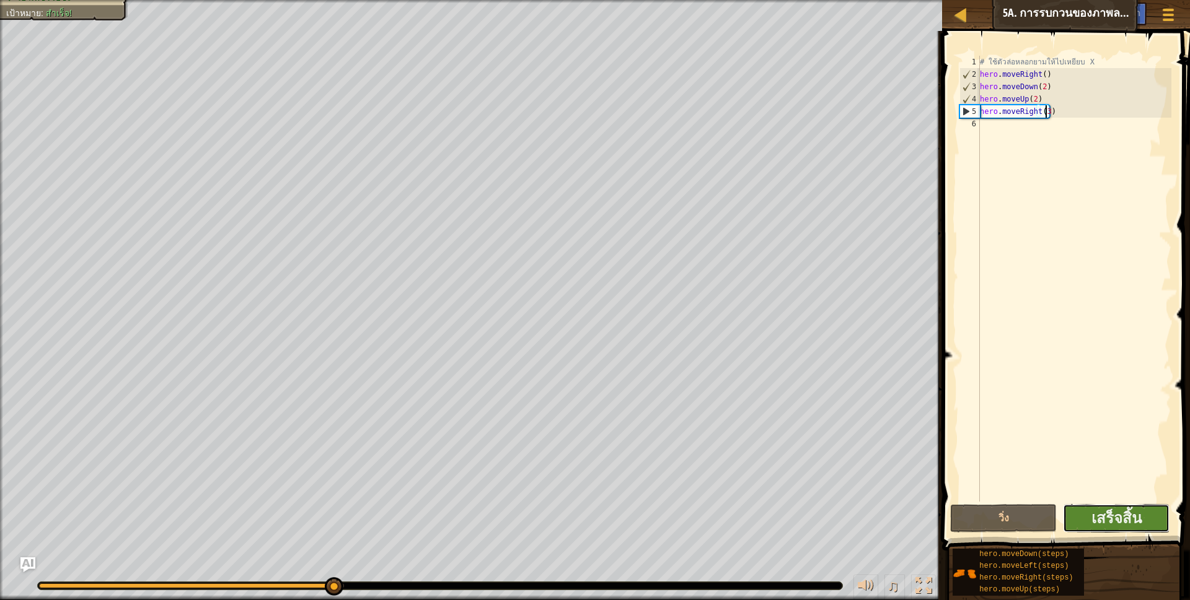
click at [1143, 521] on button "เสร็จสิ้น" at bounding box center [1116, 518] width 107 height 29
